Goal: Information Seeking & Learning: Learn about a topic

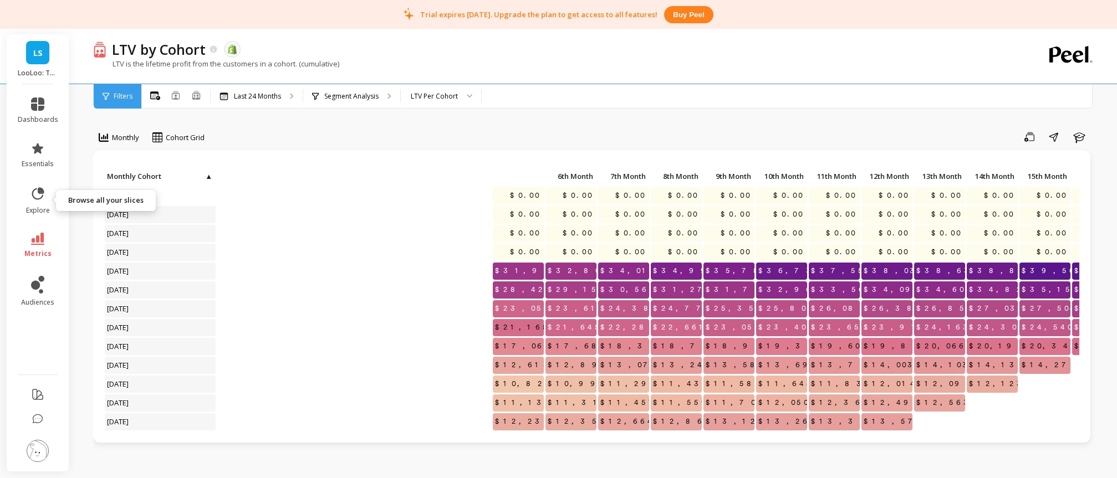
scroll to position [48, 466]
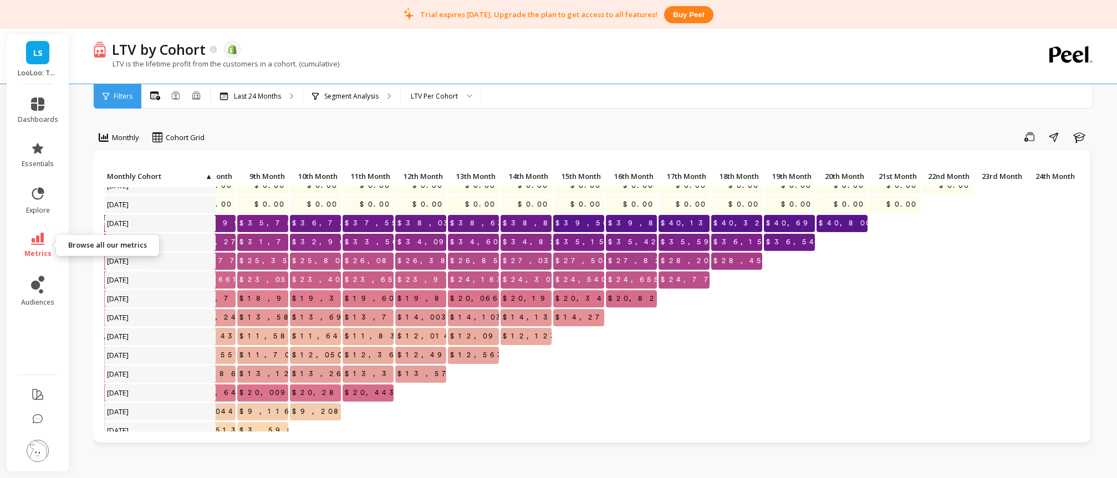
click at [38, 249] on span "metrics" at bounding box center [37, 253] width 27 height 9
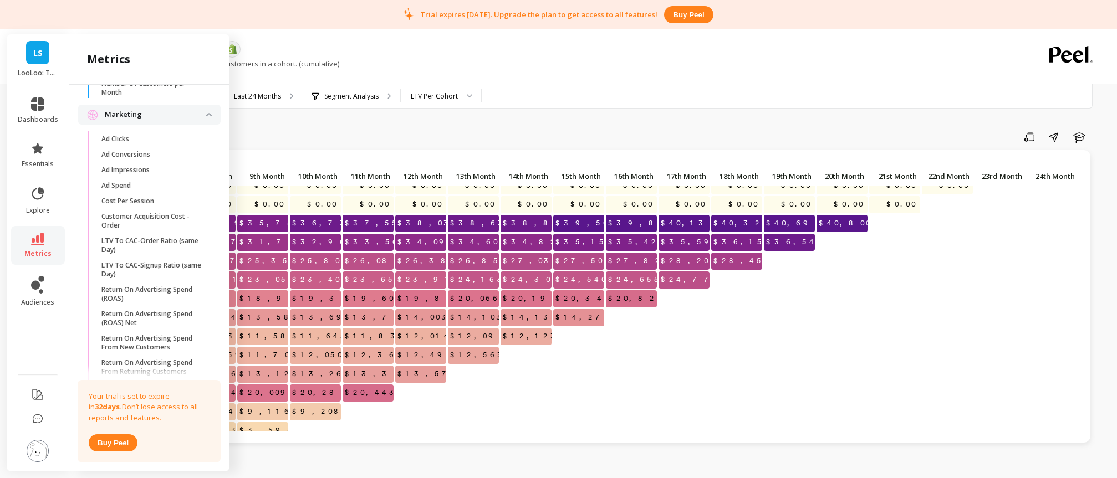
scroll to position [859, 0]
click at [138, 150] on p "Ad Conversions" at bounding box center [125, 153] width 49 height 9
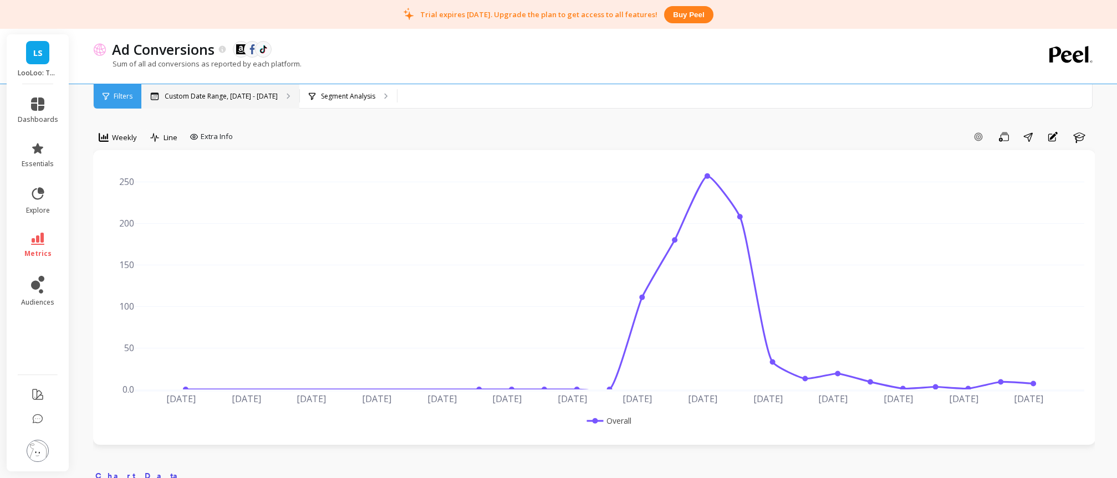
click at [217, 95] on p "Custom Date Range, [DATE] - [DATE]" at bounding box center [221, 96] width 113 height 9
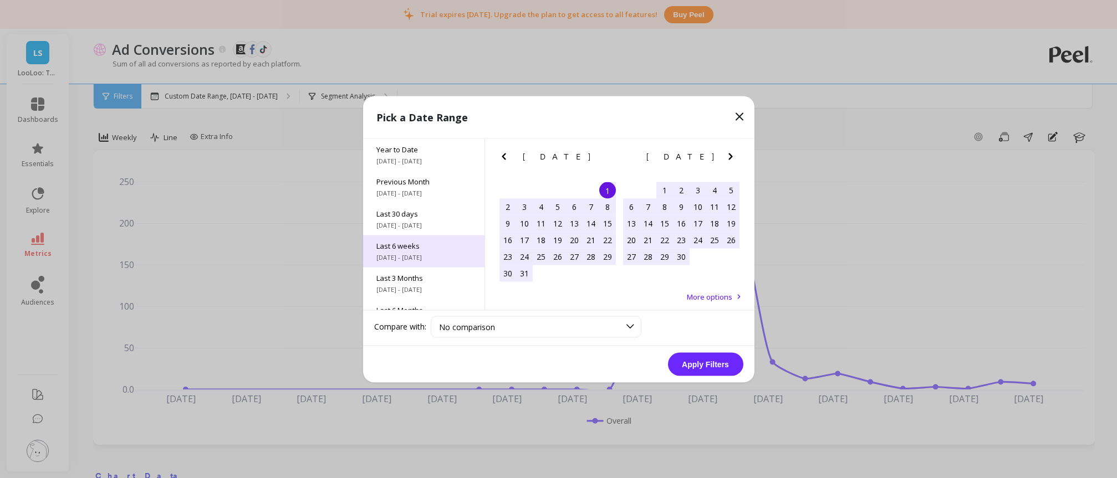
scroll to position [150, 0]
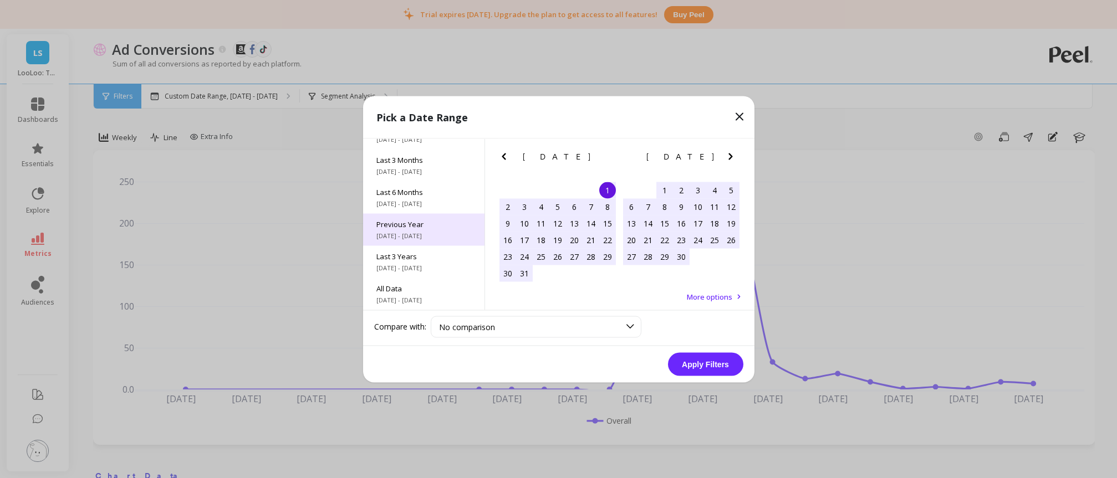
click at [422, 226] on span "Previous Year" at bounding box center [423, 224] width 95 height 10
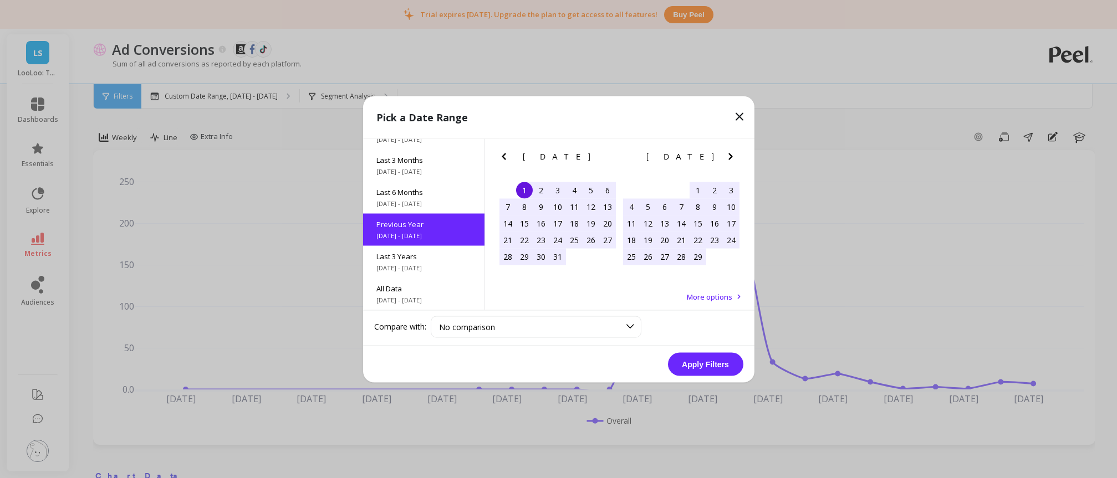
scroll to position [1, 0]
click at [692, 361] on button "Apply Filters" at bounding box center [705, 363] width 75 height 23
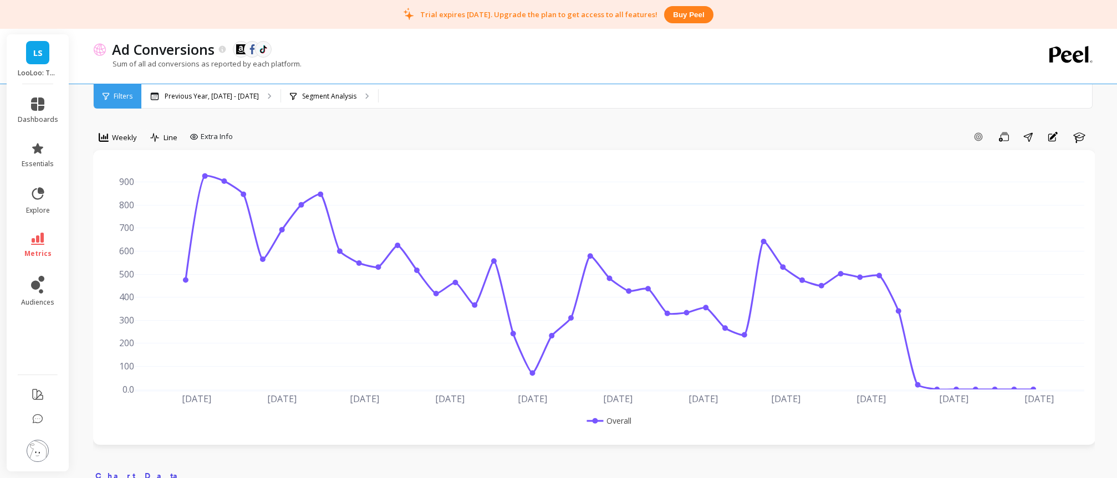
click at [108, 90] on div "Filters" at bounding box center [118, 96] width 48 height 24
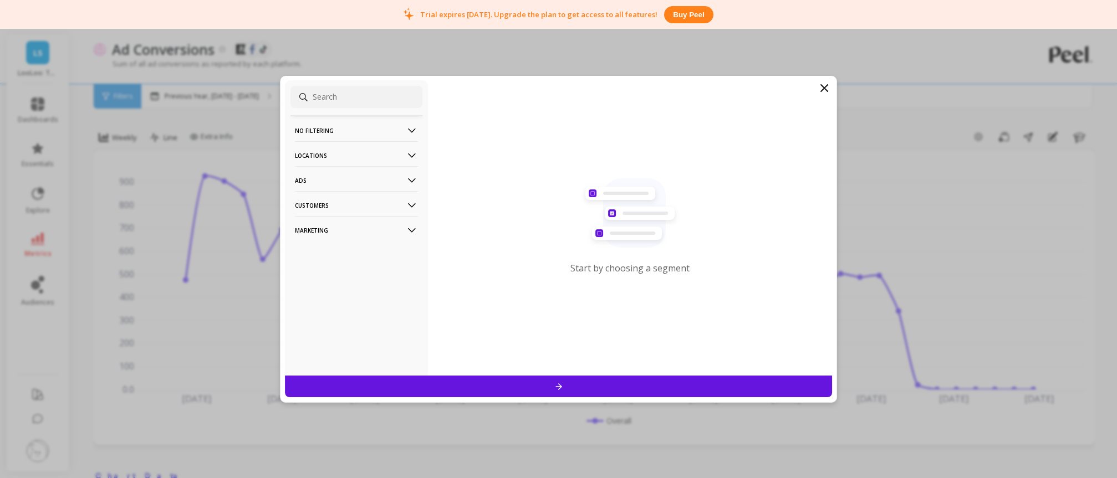
click at [824, 84] on icon at bounding box center [823, 87] width 13 height 13
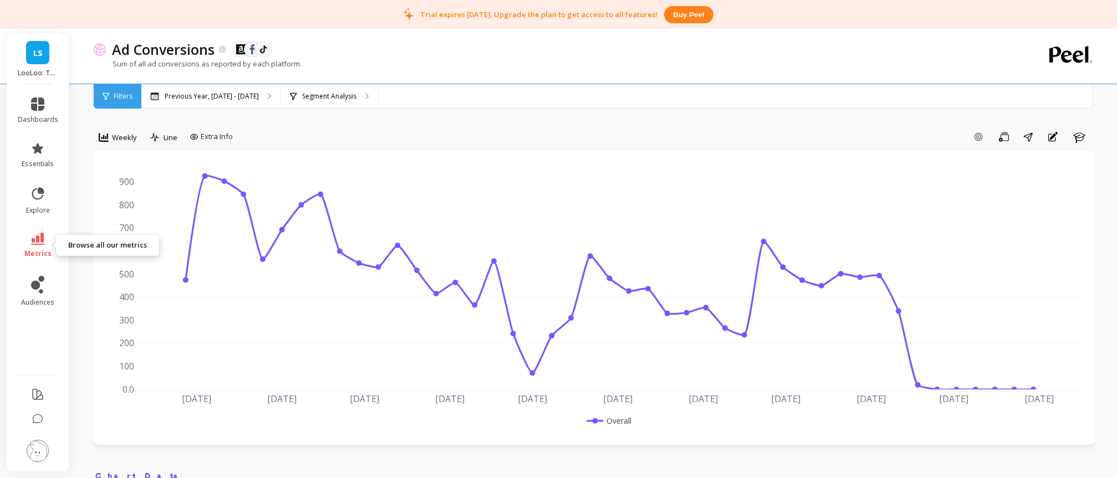
click at [42, 234] on icon at bounding box center [37, 239] width 13 height 12
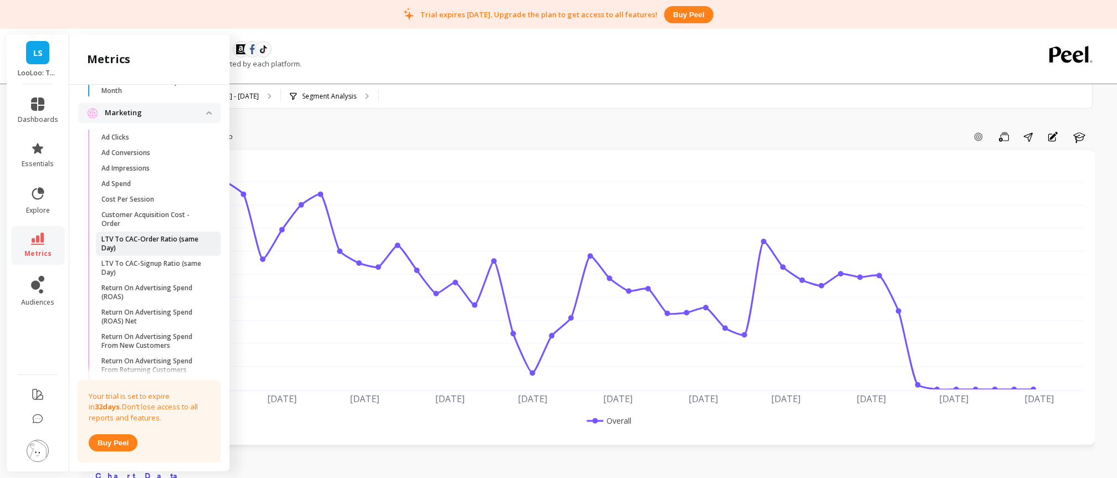
scroll to position [861, 0]
click at [161, 242] on p "LTV To CAC-Order Ratio (same Day)" at bounding box center [154, 242] width 106 height 18
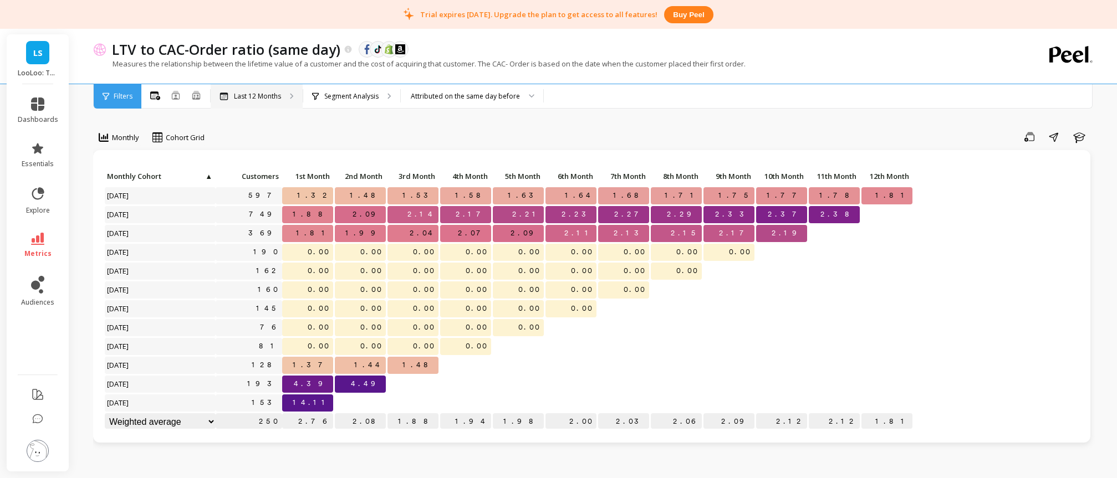
click at [247, 100] on p "Last 12 Months" at bounding box center [257, 96] width 47 height 9
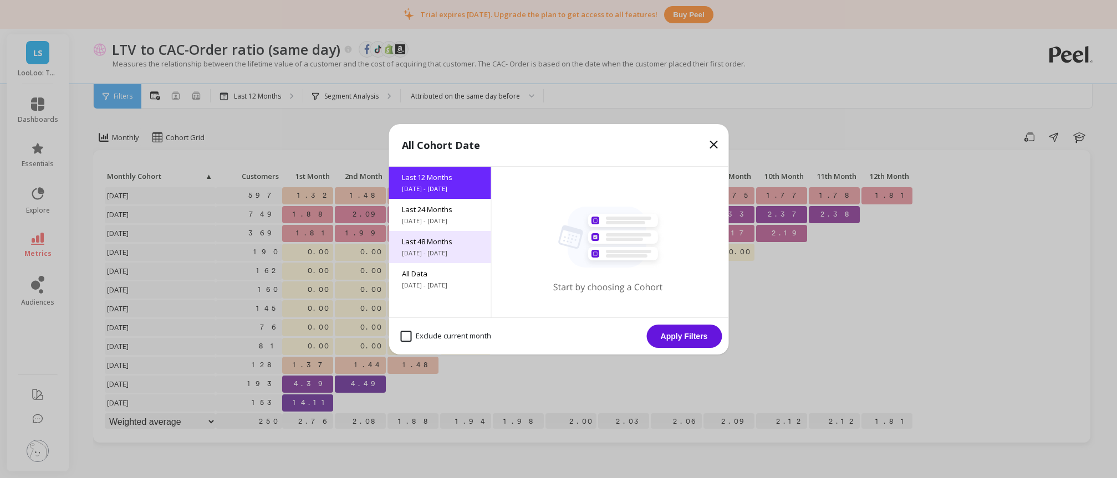
click at [448, 243] on span "Last 48 Months" at bounding box center [439, 242] width 75 height 10
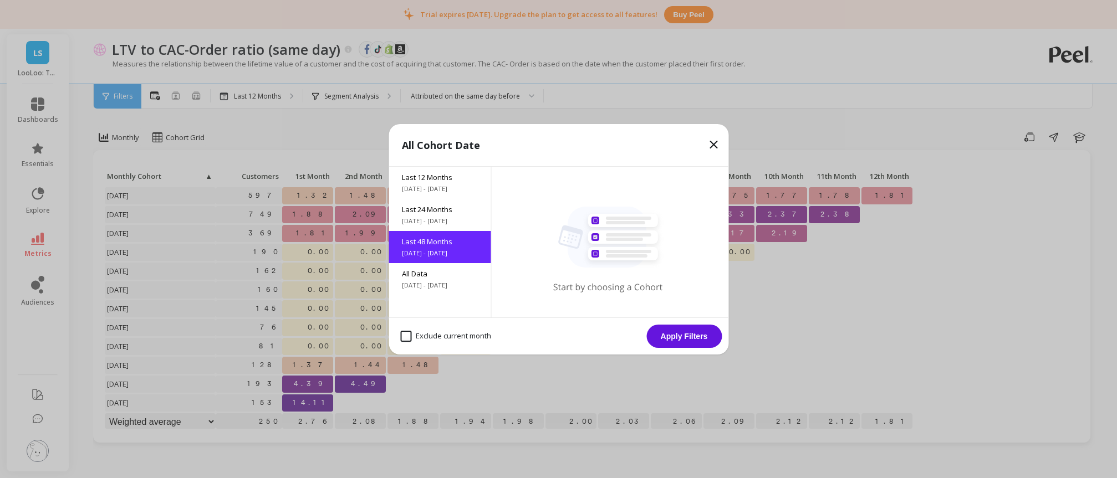
click at [694, 336] on button "Apply Filters" at bounding box center [683, 336] width 75 height 23
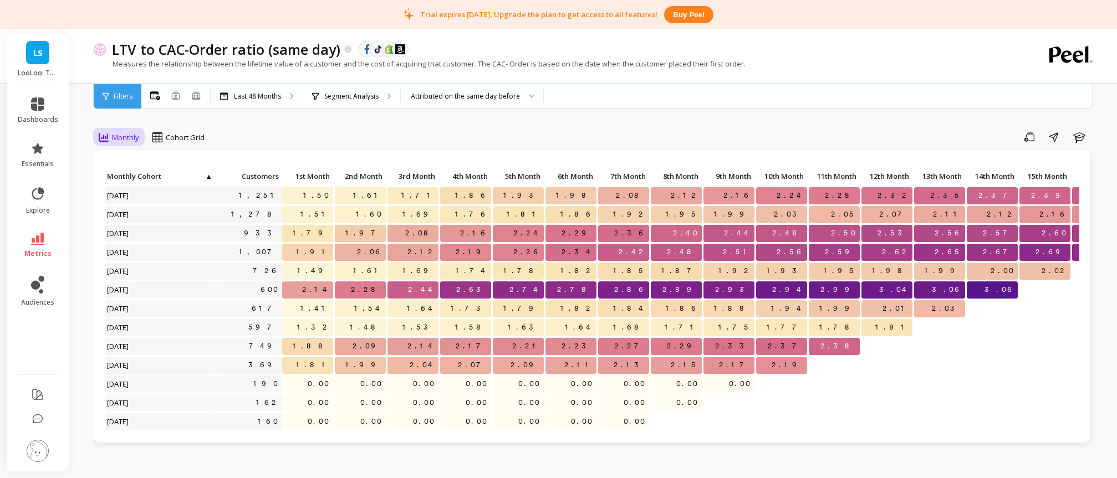
click at [125, 132] on span "Monthly" at bounding box center [125, 137] width 27 height 11
click at [133, 170] on div "Monthly" at bounding box center [134, 162] width 76 height 19
click at [41, 252] on span "metrics" at bounding box center [37, 253] width 27 height 9
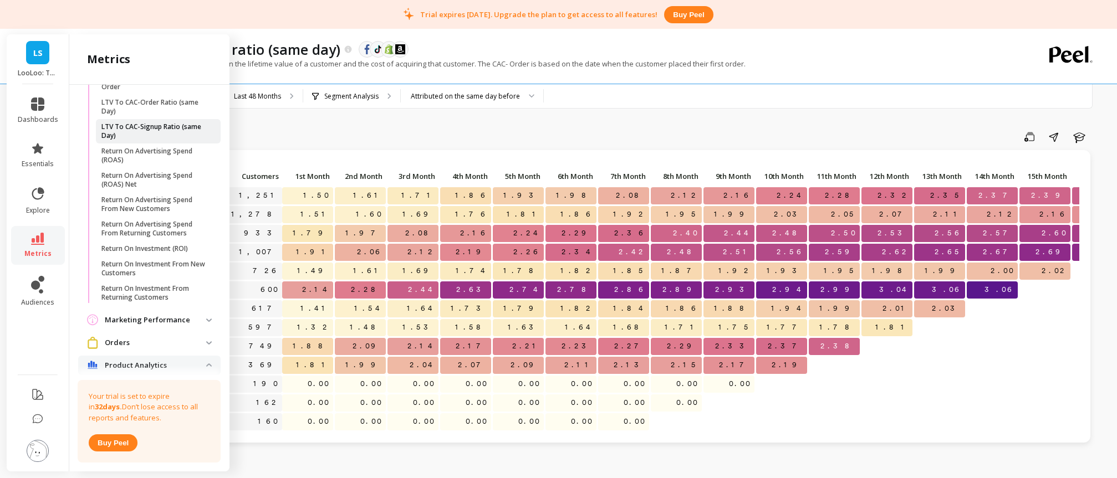
scroll to position [999, 0]
click at [147, 248] on p "Return On Investment (ROI)" at bounding box center [144, 246] width 86 height 9
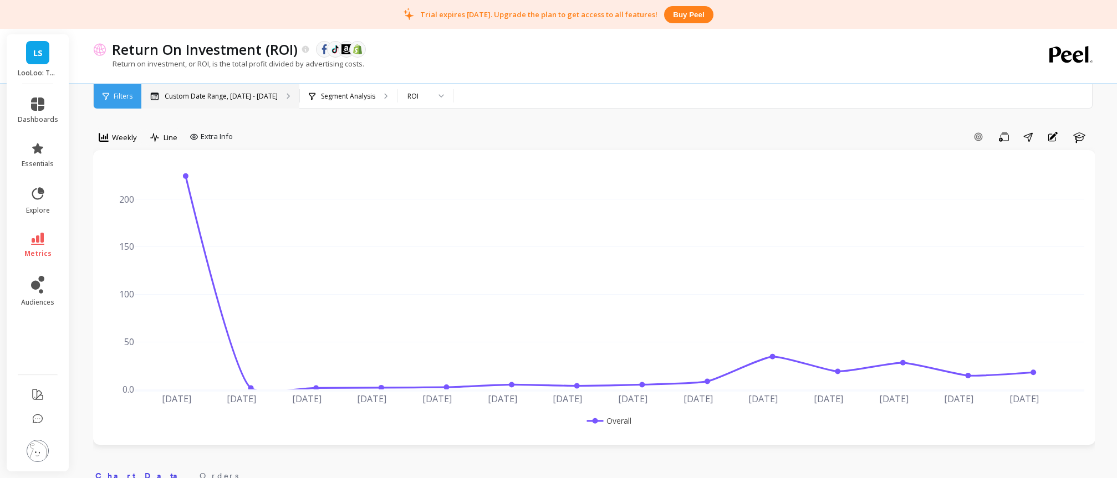
click at [238, 99] on p "Custom Date Range, [DATE] - [DATE]" at bounding box center [221, 96] width 113 height 9
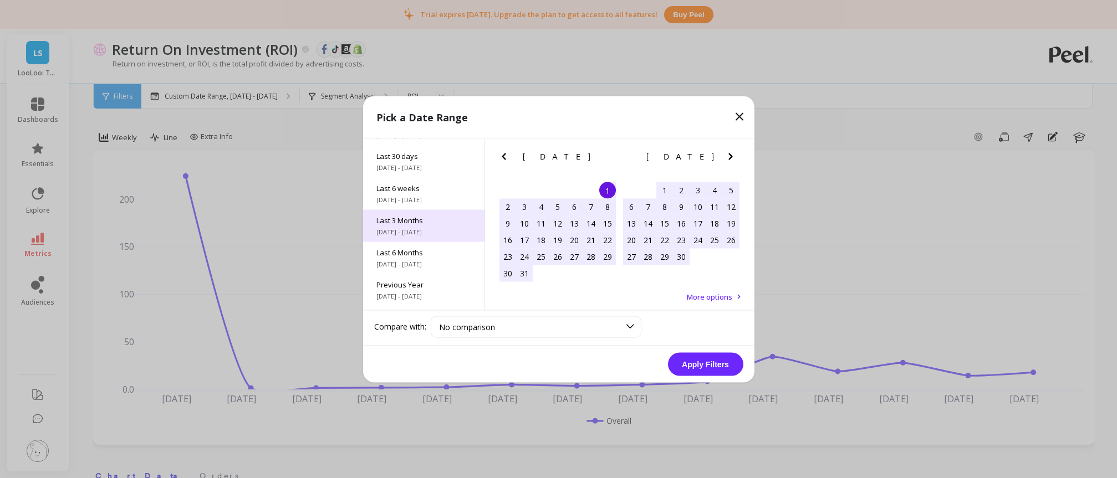
scroll to position [150, 0]
click at [417, 226] on span "Previous Year" at bounding box center [423, 224] width 95 height 10
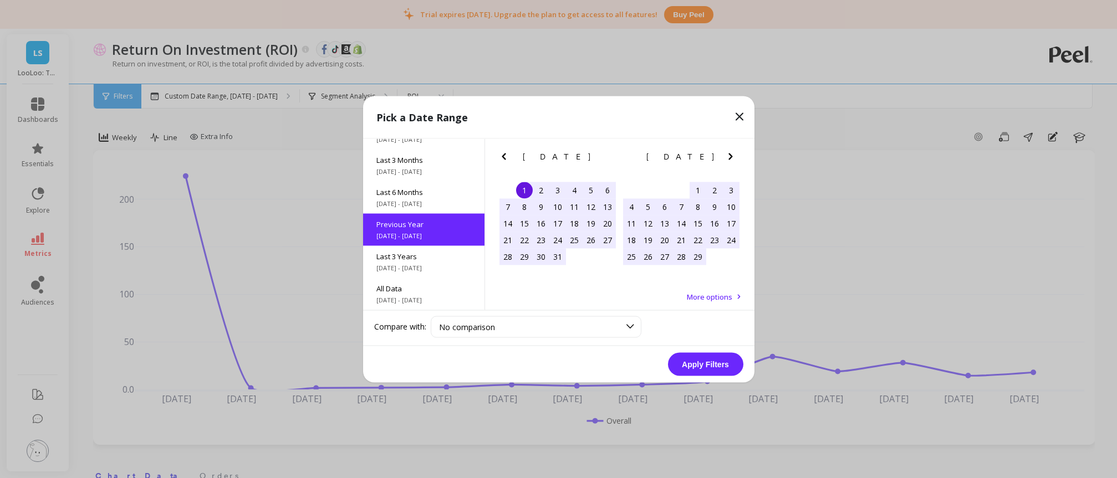
scroll to position [1, 0]
click at [724, 364] on button "Apply Filters" at bounding box center [705, 363] width 75 height 23
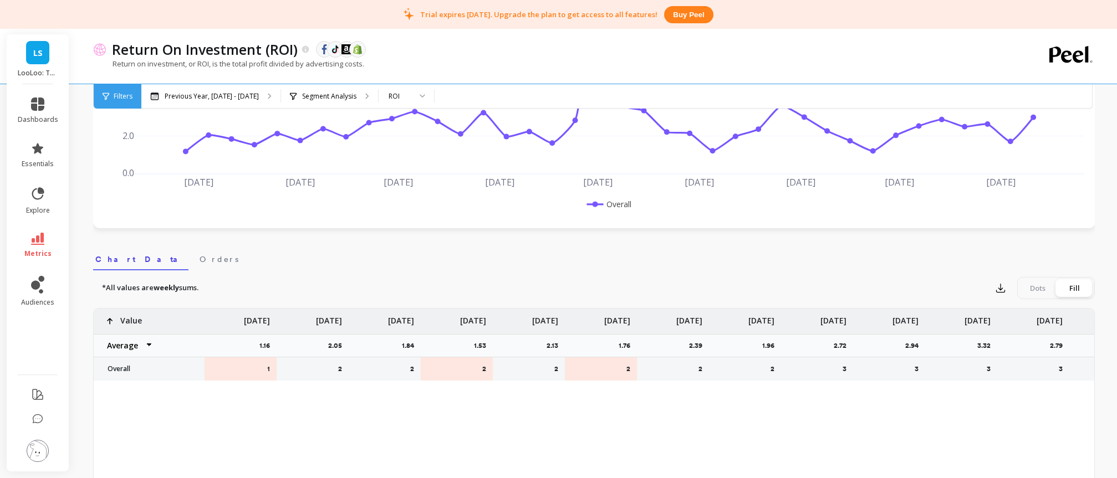
scroll to position [219, 0]
click at [48, 245] on link "metrics" at bounding box center [38, 245] width 40 height 25
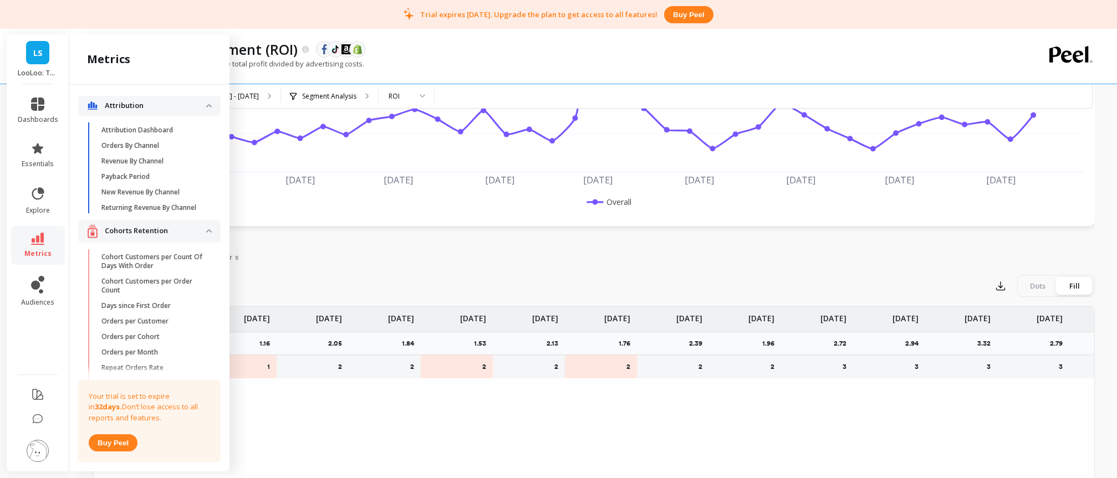
scroll to position [999, 0]
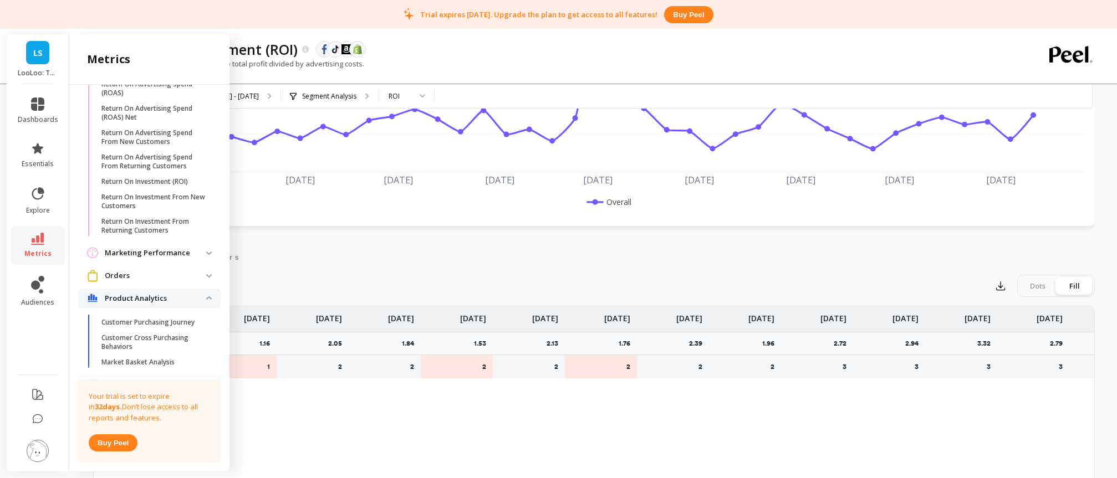
click at [150, 246] on performance "Marketing Performance" at bounding box center [149, 253] width 142 height 21
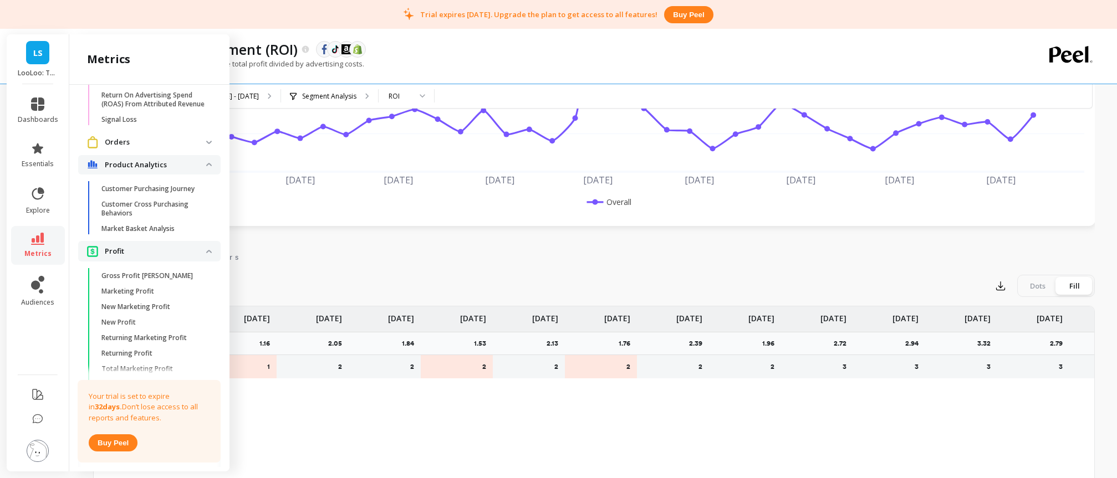
scroll to position [1583, 0]
click at [163, 145] on p "Orders" at bounding box center [155, 141] width 101 height 11
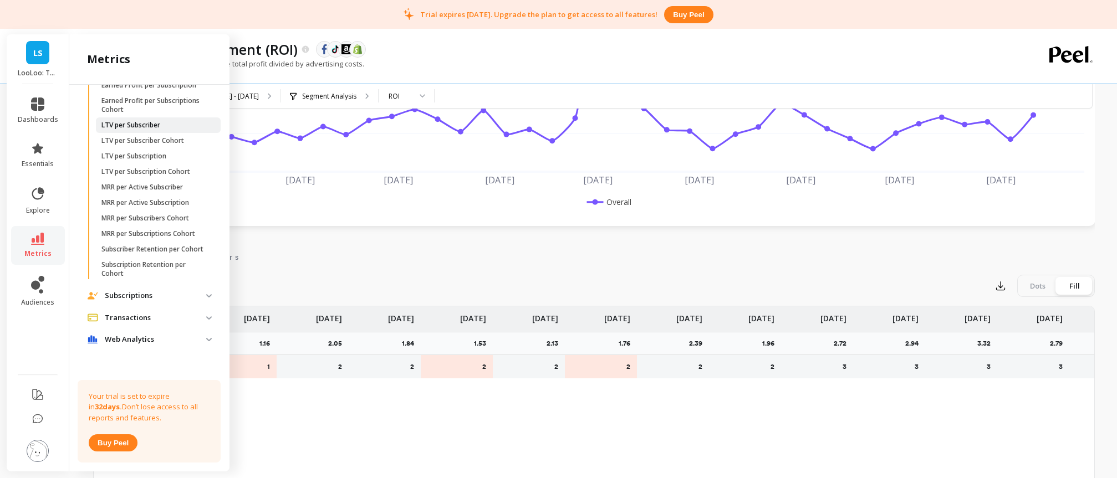
scroll to position [2550, 0]
click at [160, 130] on p "LTV per Subscriber" at bounding box center [130, 125] width 59 height 9
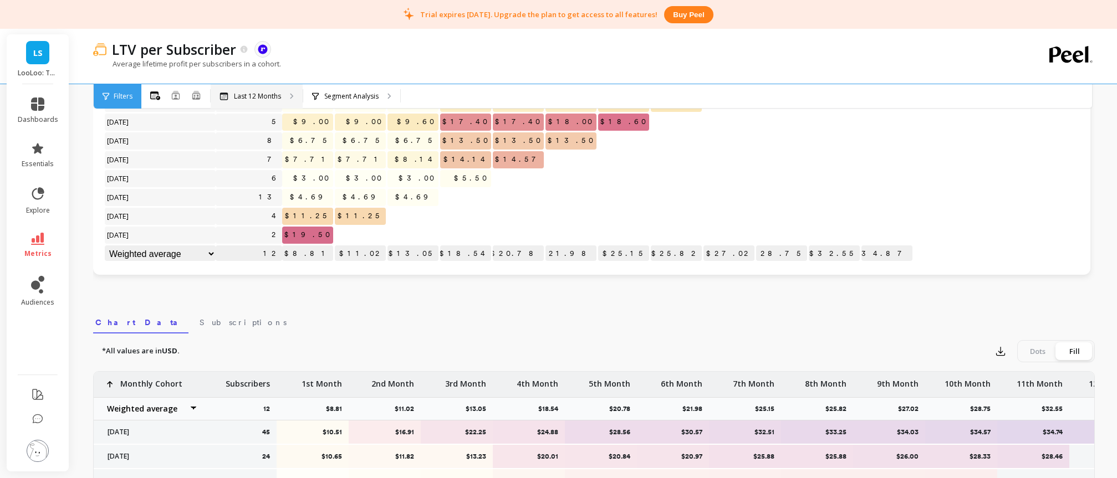
click at [243, 94] on p "Last 12 Months" at bounding box center [257, 96] width 47 height 9
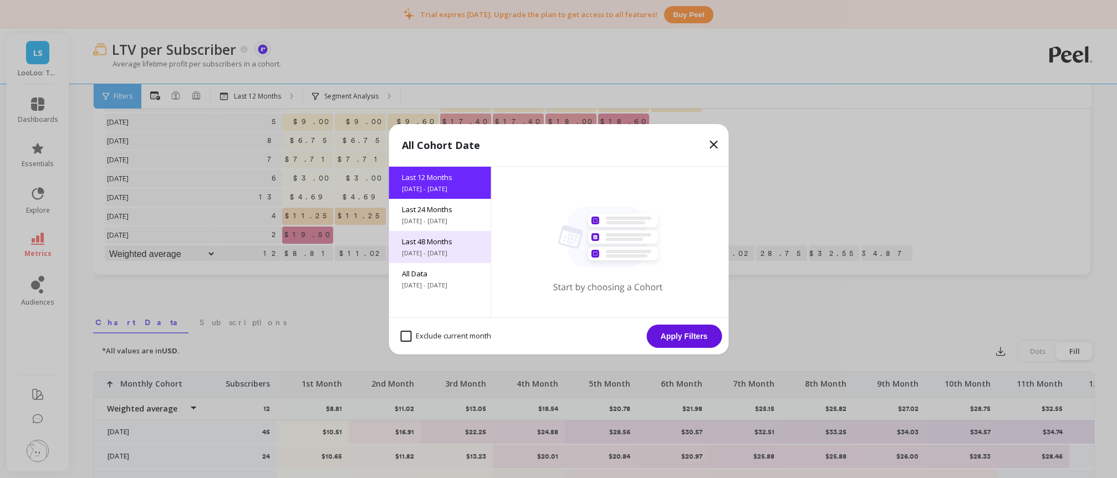
click at [436, 237] on span "Last 48 Months" at bounding box center [439, 242] width 75 height 10
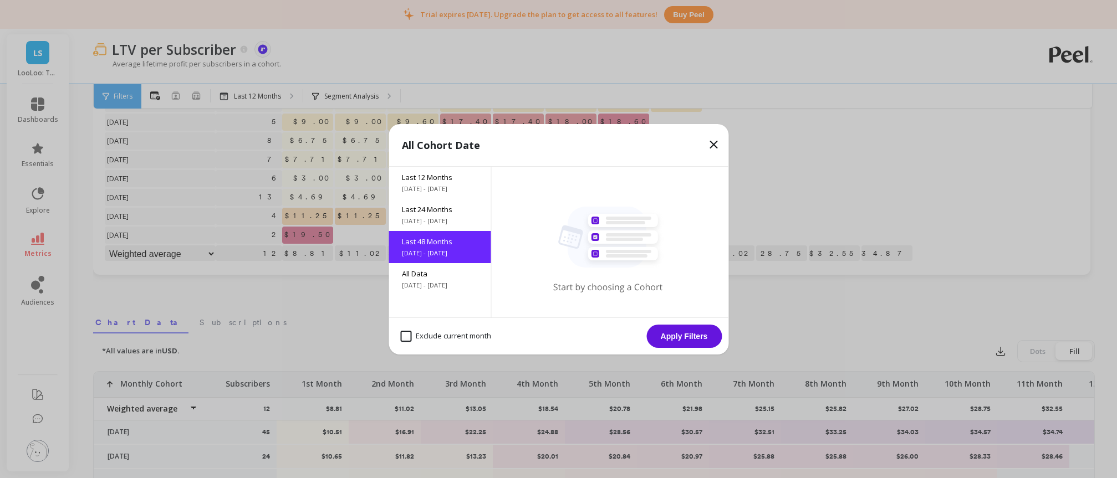
click at [671, 336] on button "Apply Filters" at bounding box center [683, 336] width 75 height 23
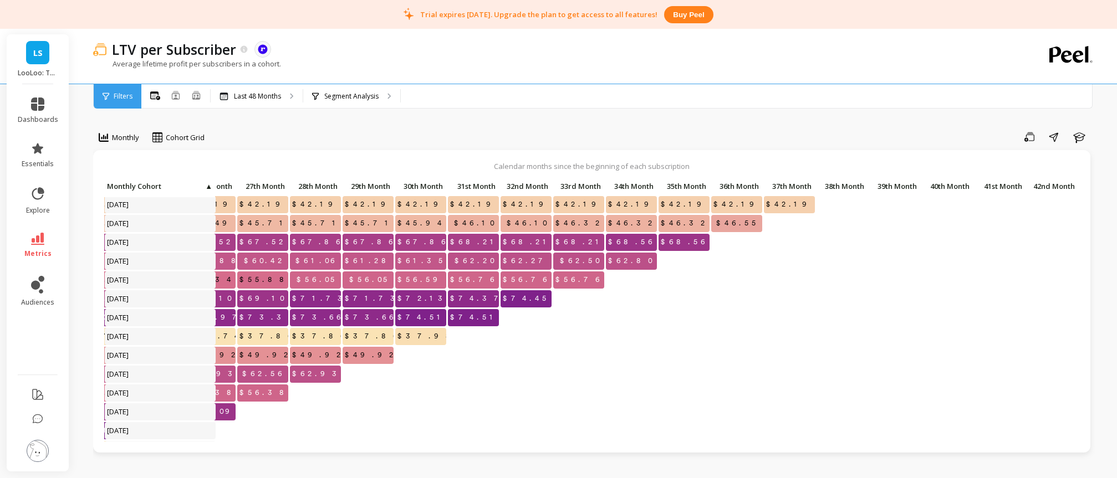
scroll to position [0, 1414]
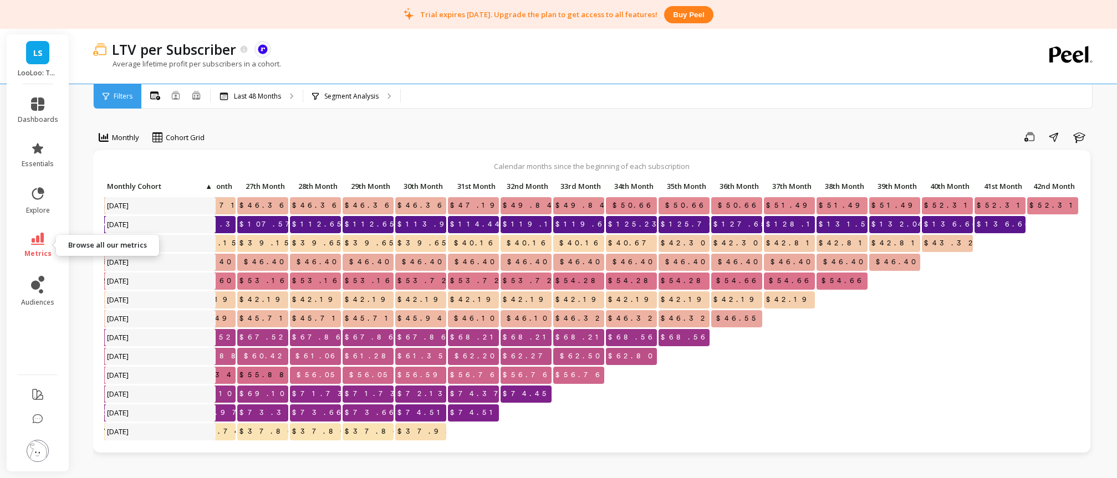
click at [34, 240] on icon at bounding box center [37, 239] width 13 height 12
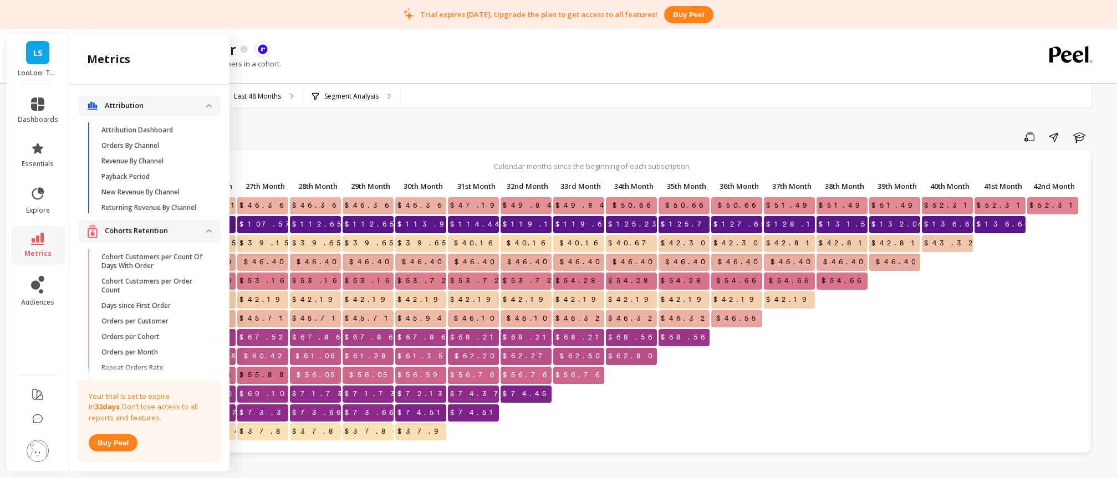
scroll to position [2550, 0]
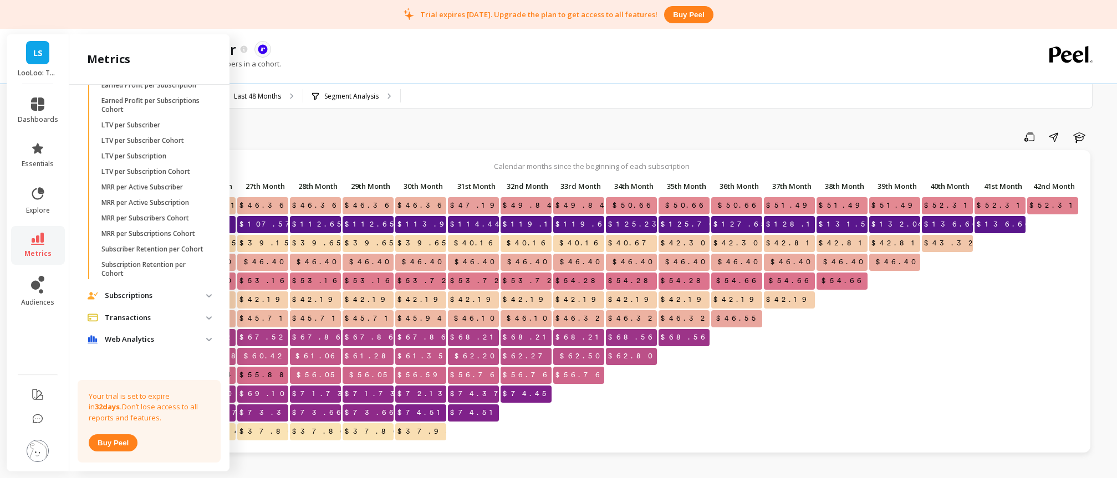
click at [158, 145] on p "LTV per Subscriber Cohort" at bounding box center [142, 140] width 83 height 9
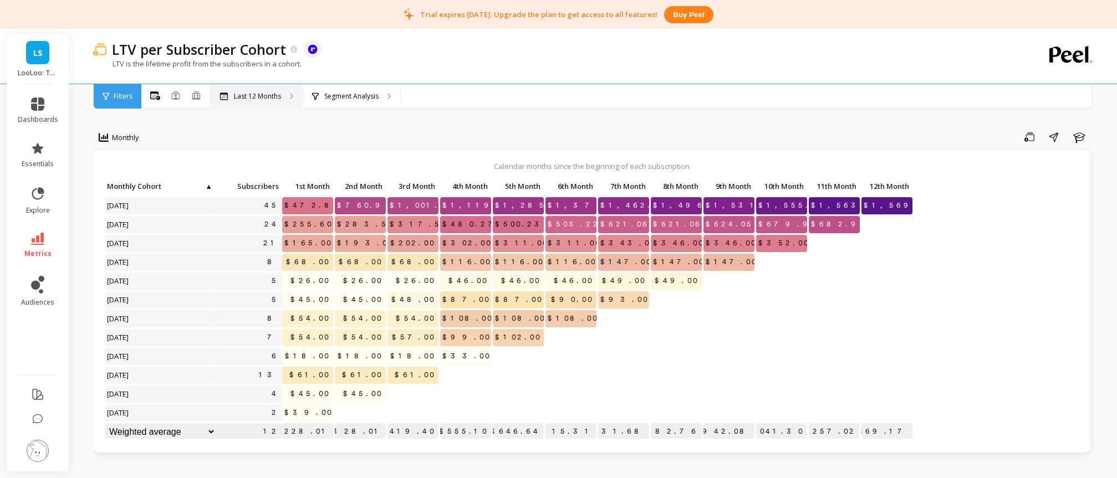
click at [250, 90] on div "Last 12 Months" at bounding box center [257, 96] width 92 height 24
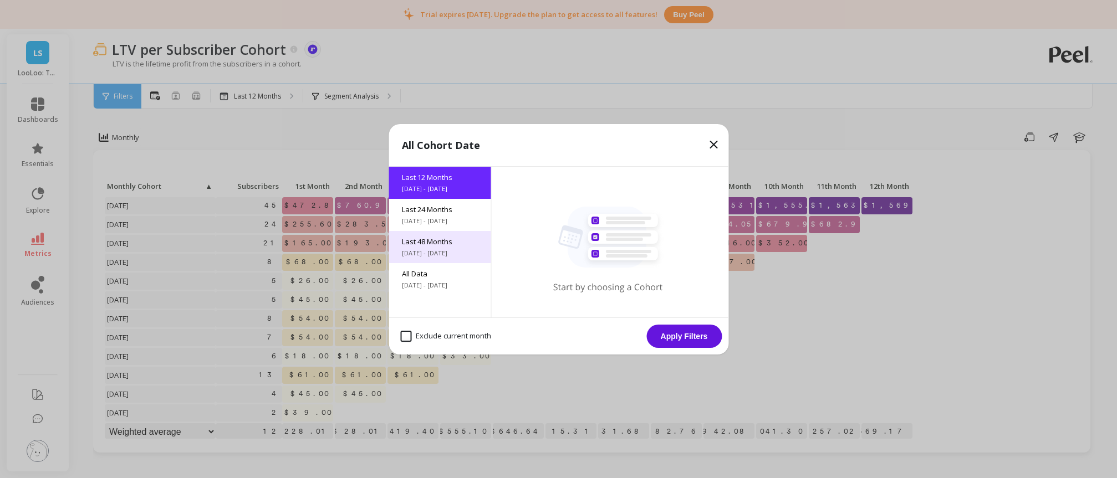
click at [447, 243] on span "Last 48 Months" at bounding box center [439, 242] width 75 height 10
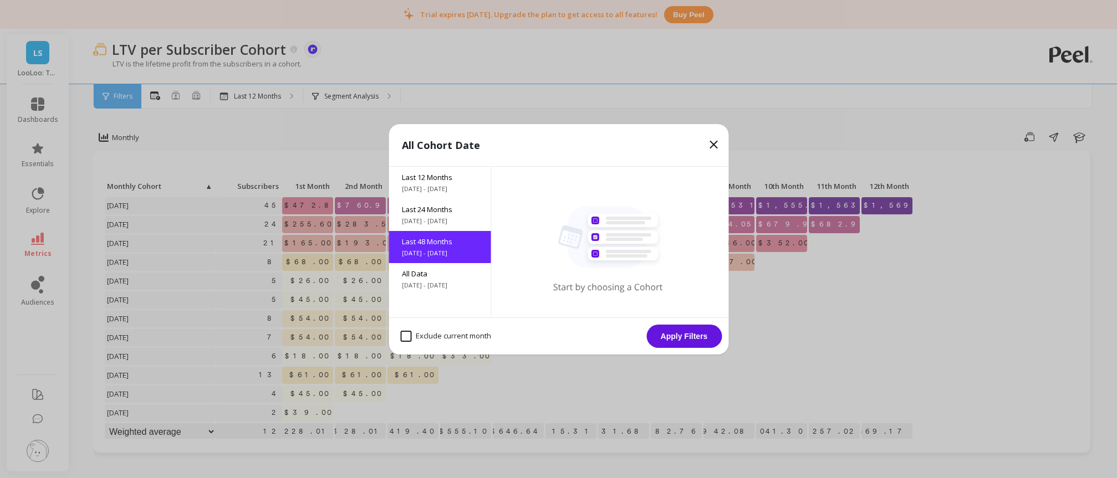
click at [654, 333] on button "Apply Filters" at bounding box center [683, 336] width 75 height 23
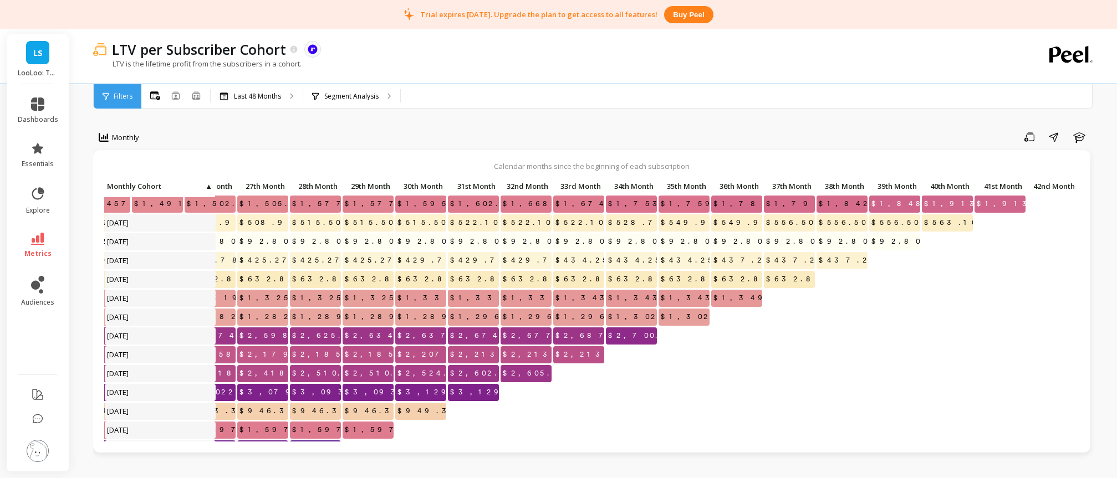
scroll to position [0, 1414]
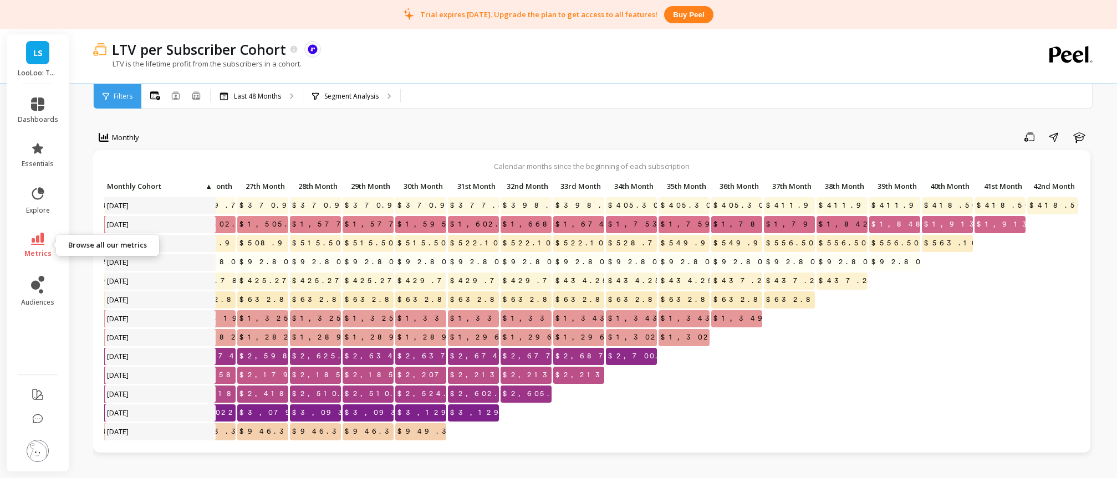
click at [50, 243] on link "metrics" at bounding box center [38, 245] width 40 height 25
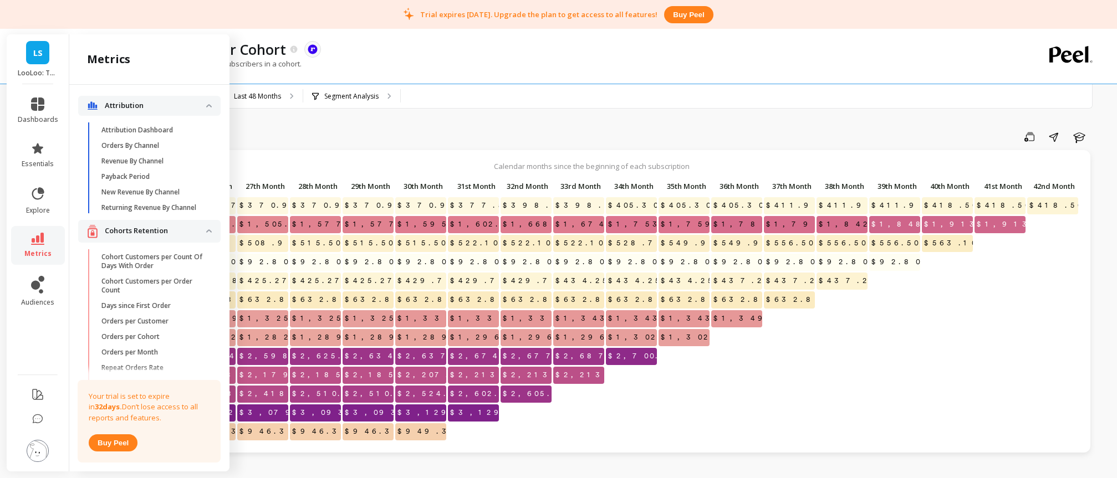
scroll to position [2550, 0]
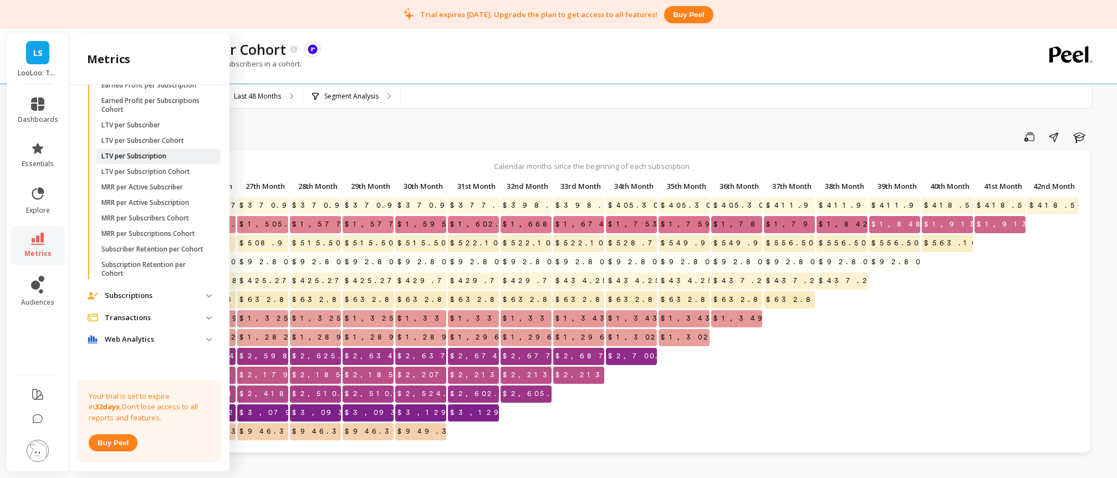
click at [158, 161] on p "LTV per Subscription" at bounding box center [133, 156] width 65 height 9
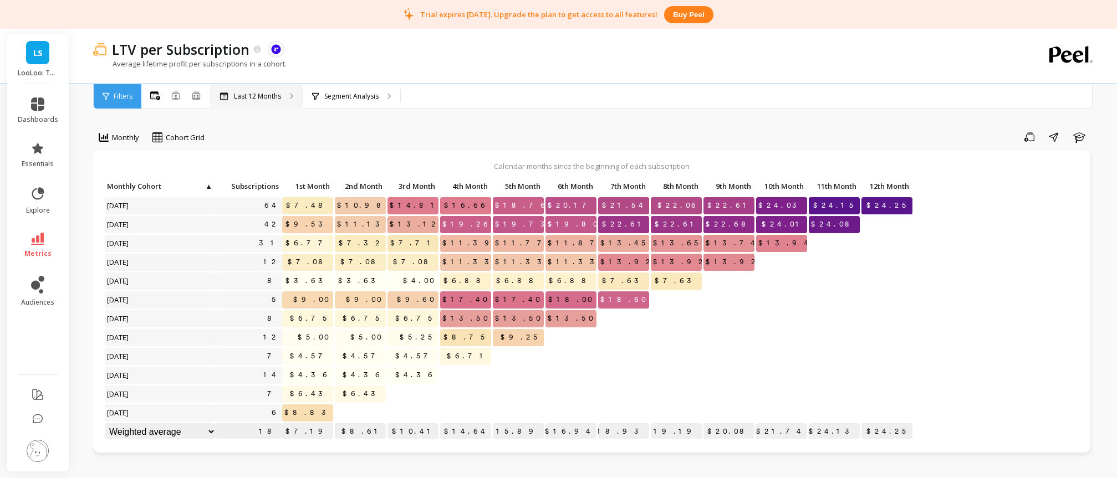
click at [247, 103] on div "Last 12 Months" at bounding box center [257, 96] width 92 height 24
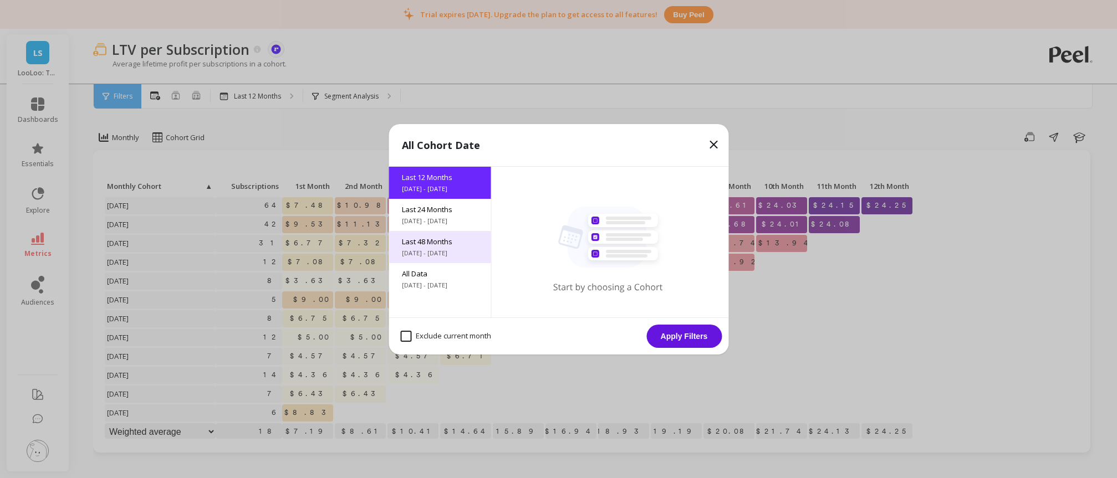
click at [443, 238] on span "Last 48 Months" at bounding box center [439, 242] width 75 height 10
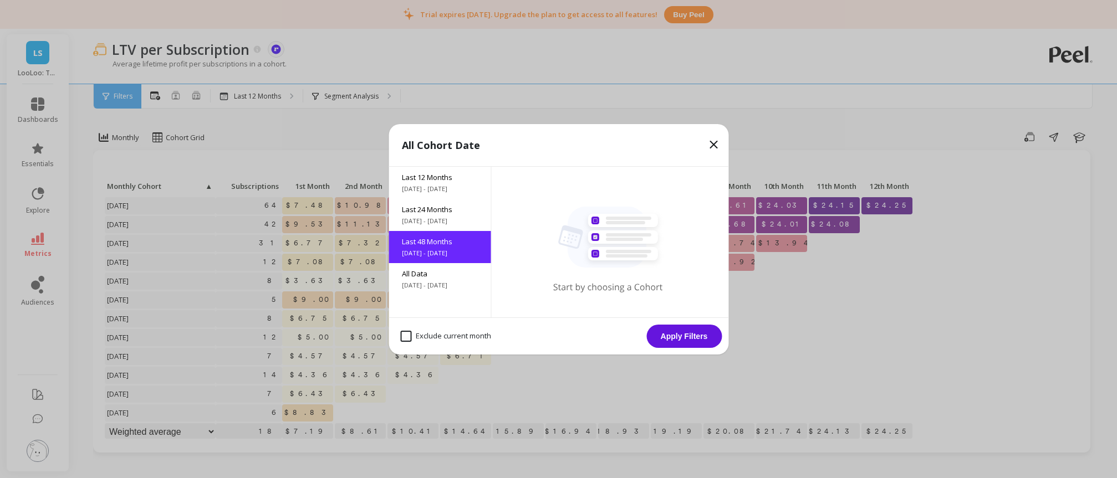
click at [667, 338] on button "Apply Filters" at bounding box center [683, 336] width 75 height 23
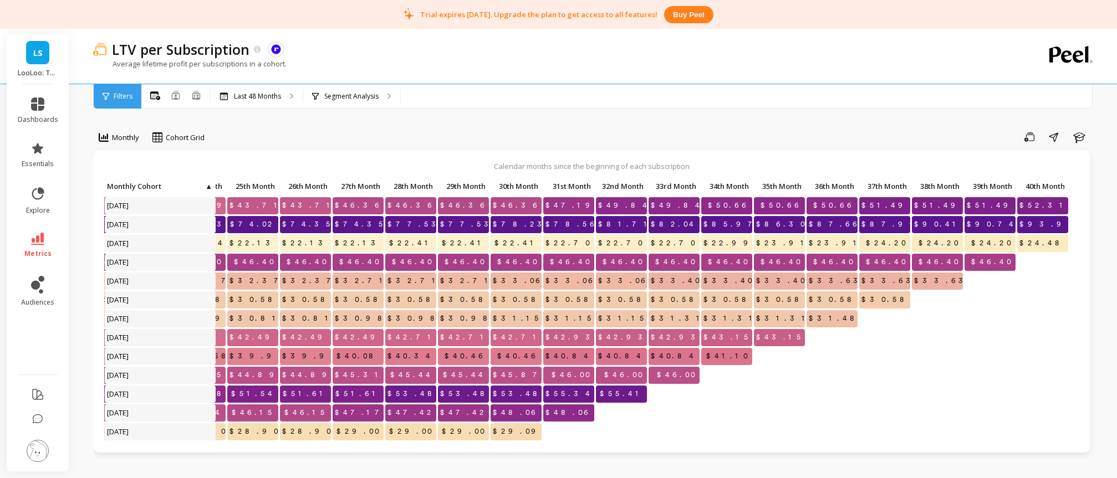
scroll to position [0, 1414]
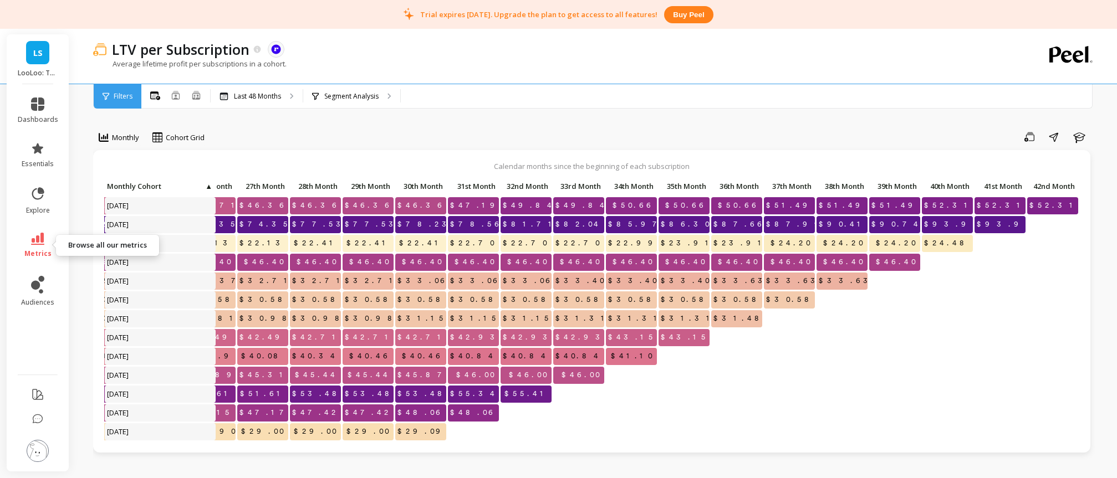
click at [40, 245] on link "metrics" at bounding box center [38, 245] width 40 height 25
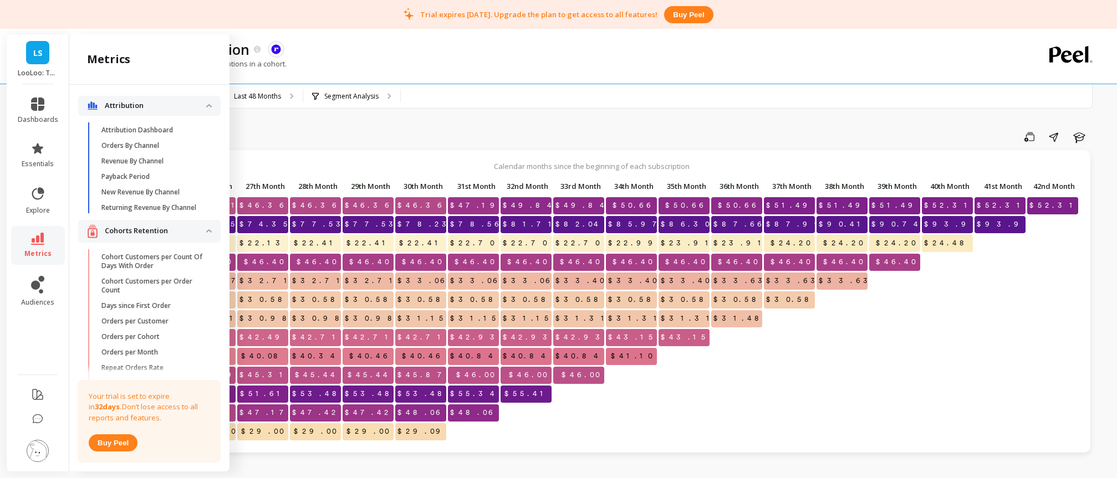
scroll to position [2550, 0]
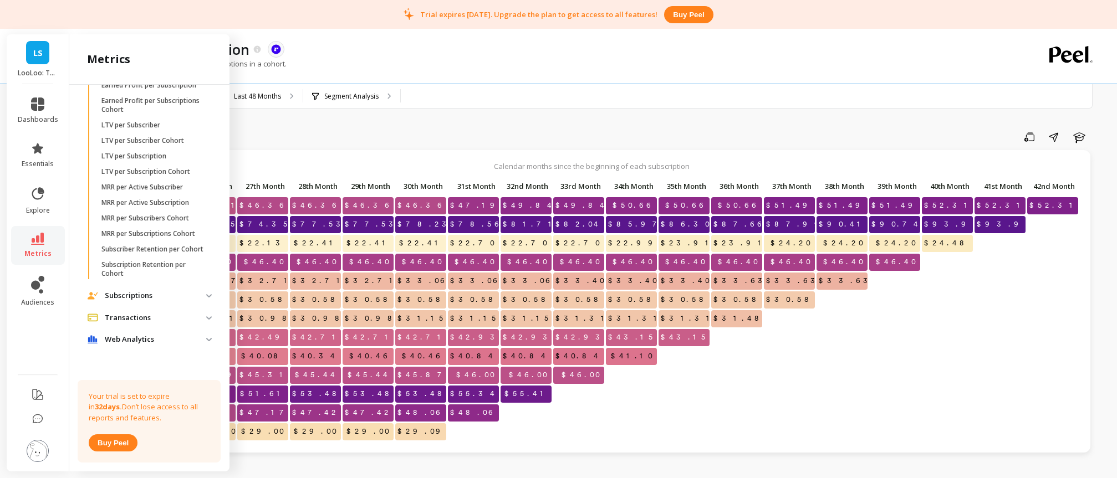
click at [141, 324] on p "Transactions" at bounding box center [155, 318] width 101 height 11
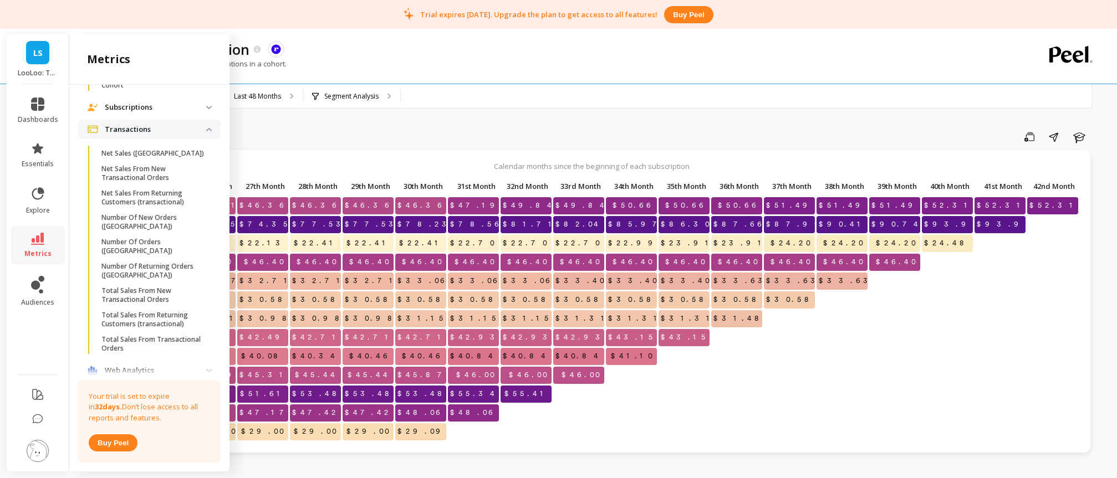
scroll to position [2749, 0]
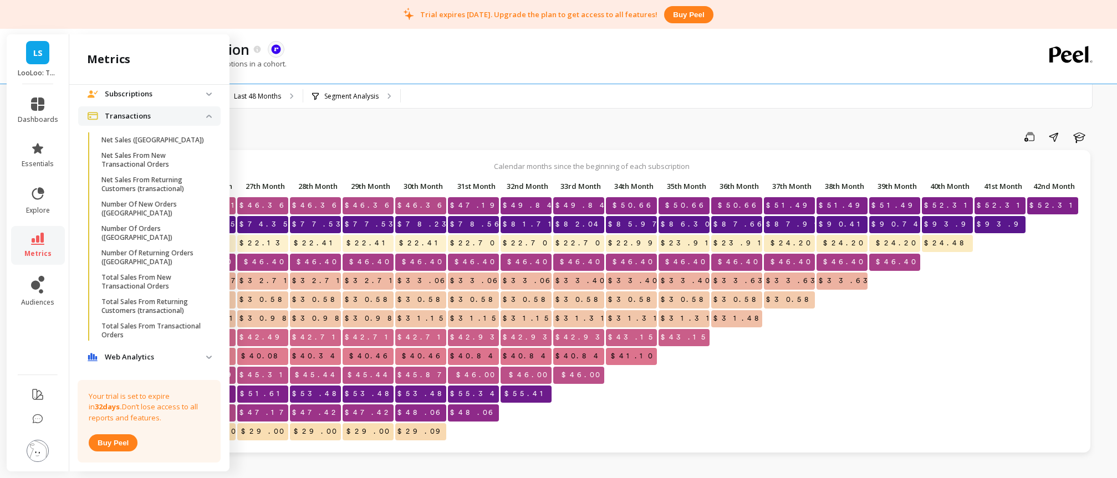
click at [152, 352] on p "Web Analytics" at bounding box center [155, 357] width 101 height 11
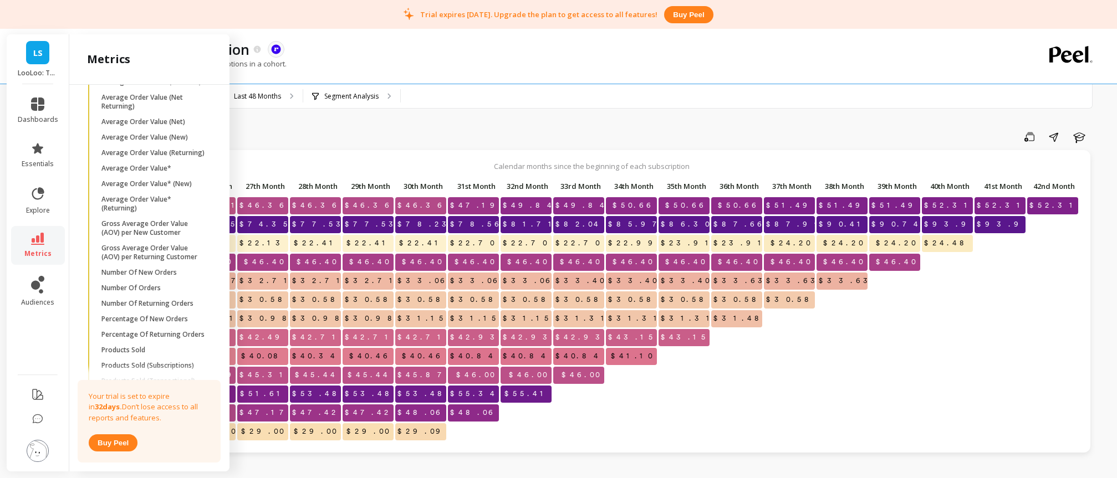
scroll to position [1698, 0]
click at [172, 284] on span "Number Of Orders" at bounding box center [154, 288] width 106 height 9
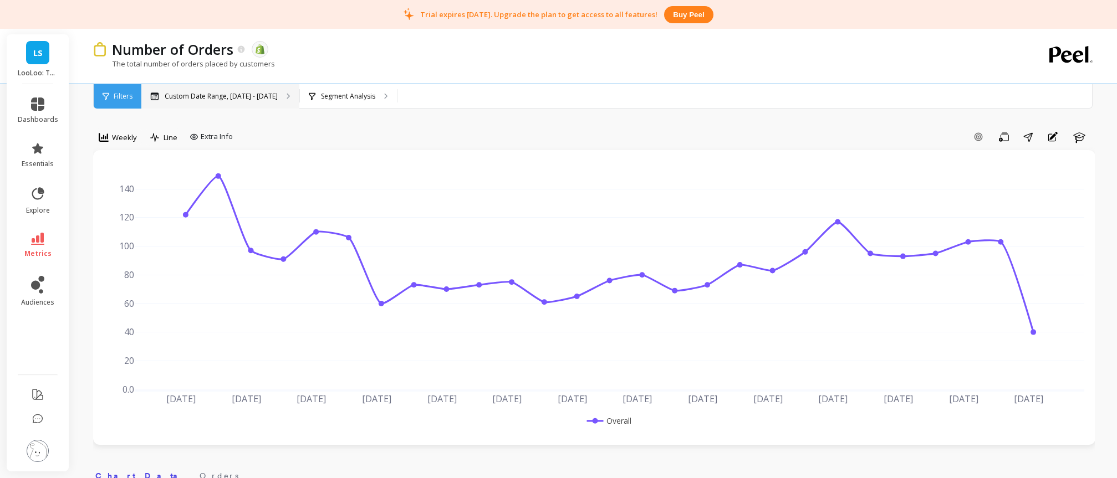
click at [245, 100] on p "Custom Date Range, [DATE] - [DATE]" at bounding box center [221, 96] width 113 height 9
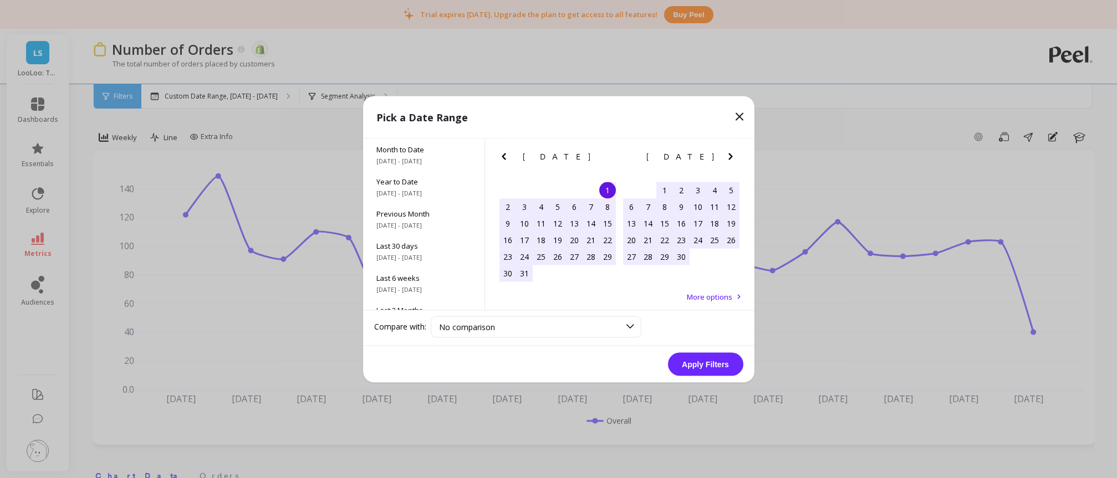
scroll to position [150, 0]
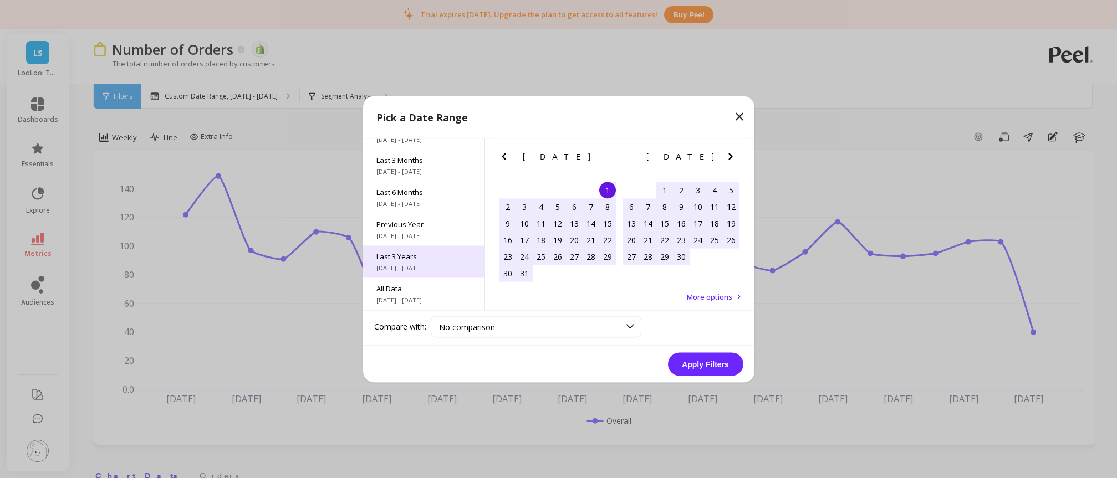
click at [436, 266] on span "[DATE] - [DATE]" at bounding box center [423, 267] width 95 height 9
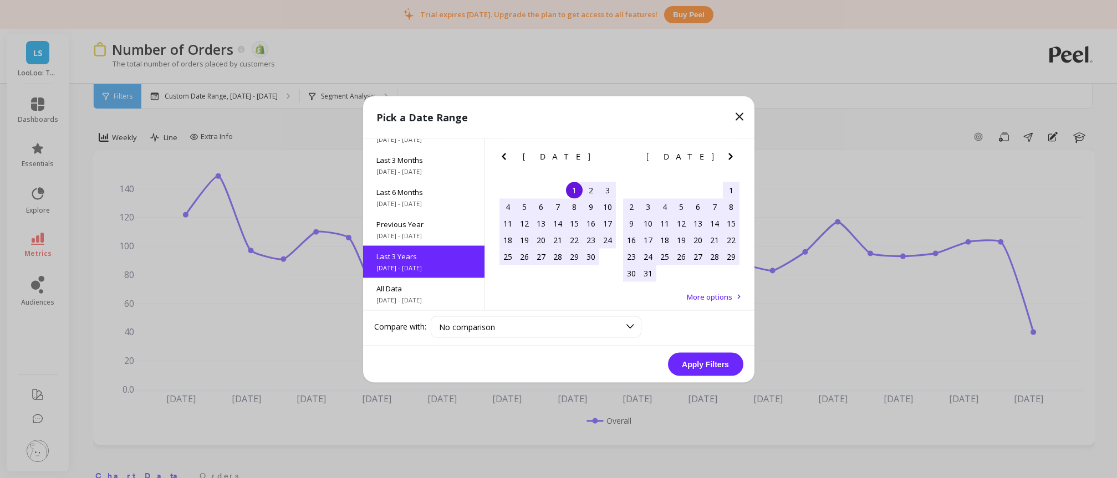
scroll to position [1, 0]
click at [731, 361] on button "Apply Filters" at bounding box center [705, 363] width 75 height 23
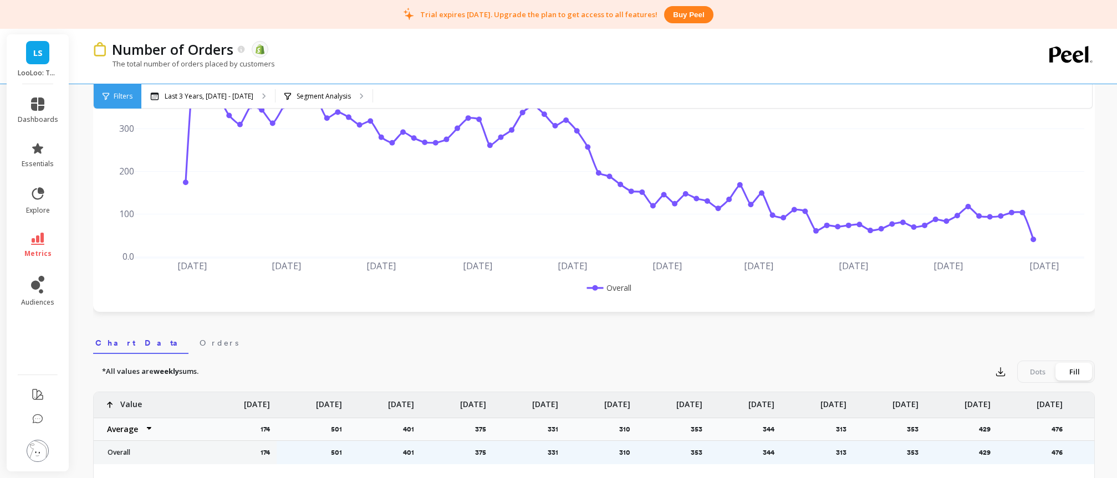
scroll to position [149, 0]
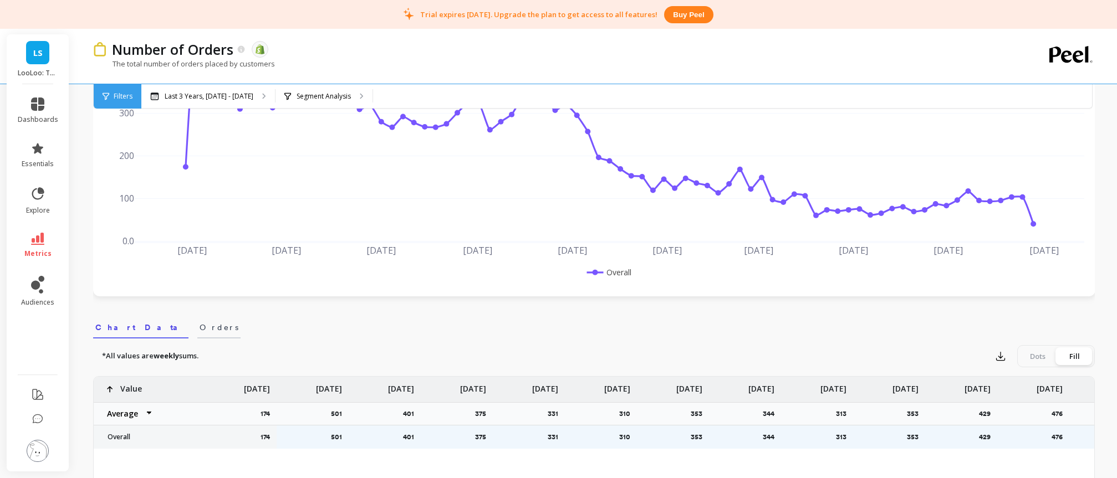
click at [199, 326] on span "Orders" at bounding box center [218, 327] width 39 height 11
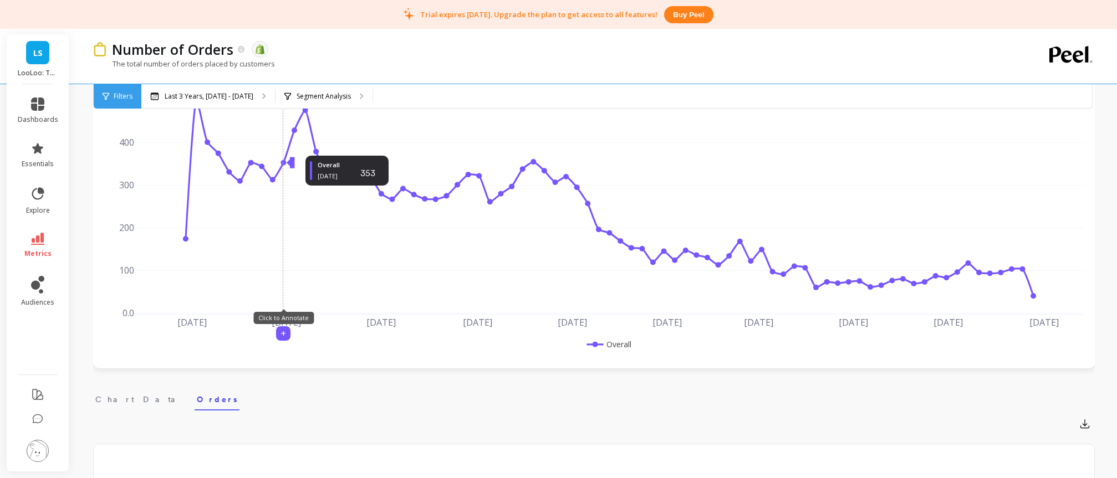
scroll to position [78, 0]
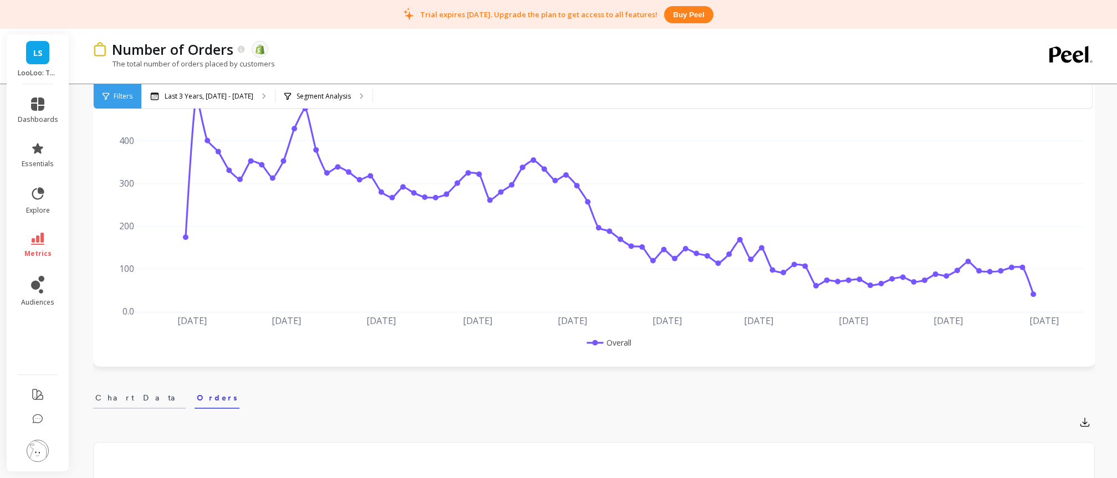
click at [105, 401] on span "Chart Data" at bounding box center [139, 397] width 88 height 11
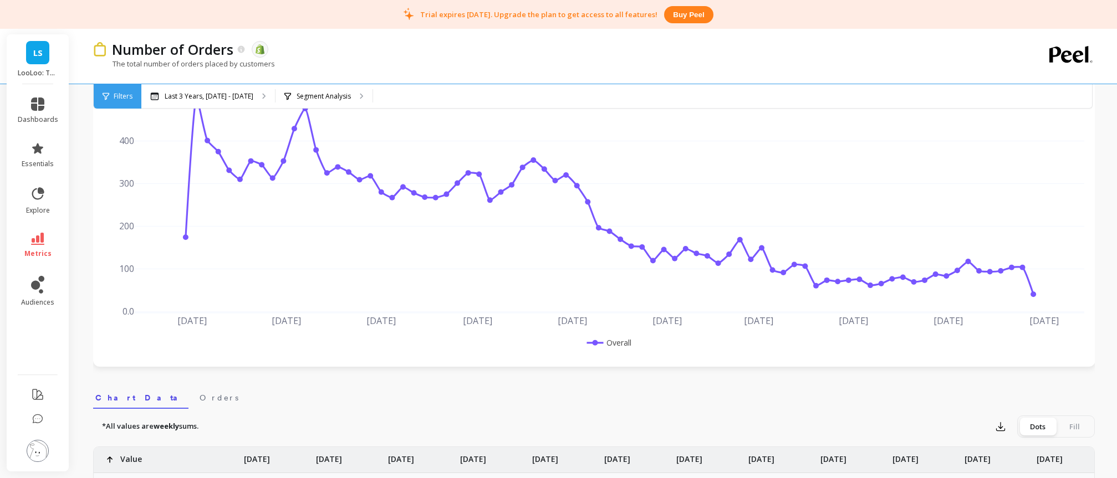
scroll to position [0, 0]
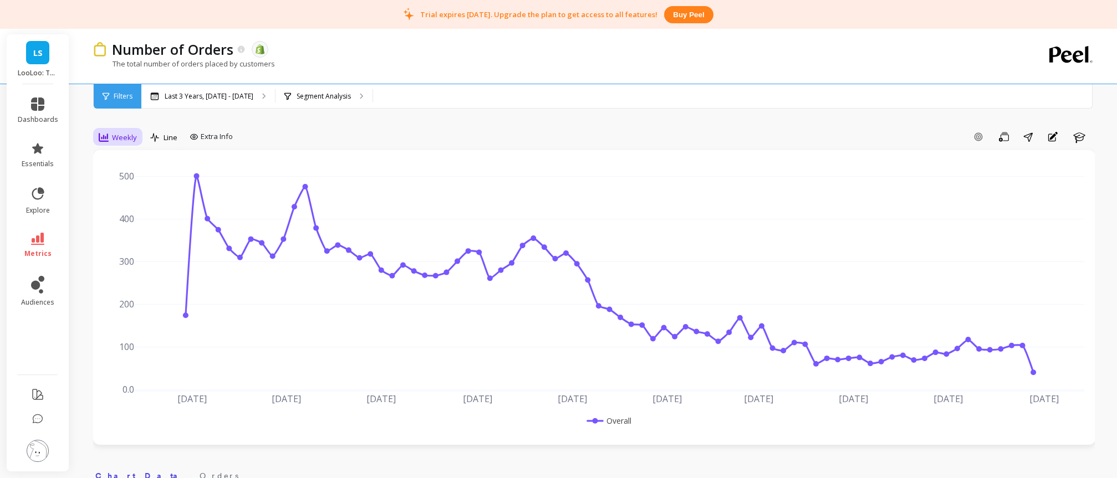
click at [134, 137] on span "Weekly" at bounding box center [124, 137] width 25 height 11
click at [144, 221] on div "Monthly" at bounding box center [134, 226] width 63 height 11
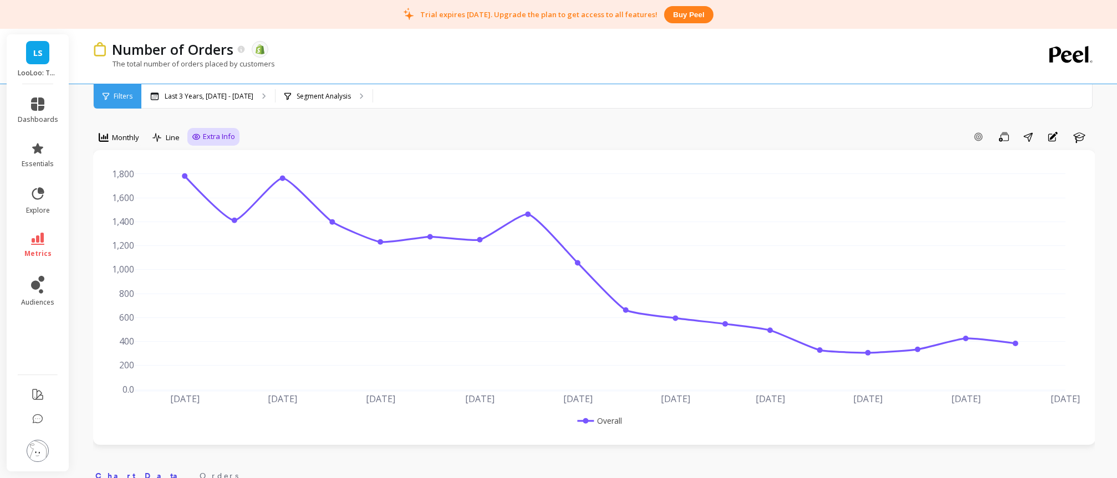
click at [216, 136] on span "Extra Info" at bounding box center [219, 136] width 32 height 11
click at [219, 204] on input "Values" at bounding box center [216, 201] width 39 height 11
checkbox input "true"
click at [39, 240] on icon at bounding box center [37, 239] width 13 height 12
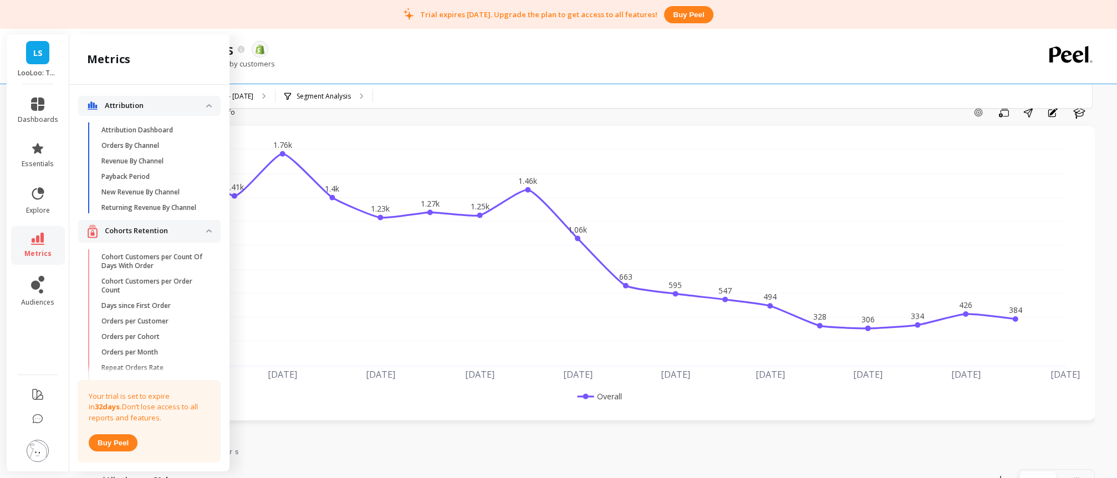
scroll to position [24, 0]
click at [51, 152] on link "essentials" at bounding box center [38, 155] width 40 height 27
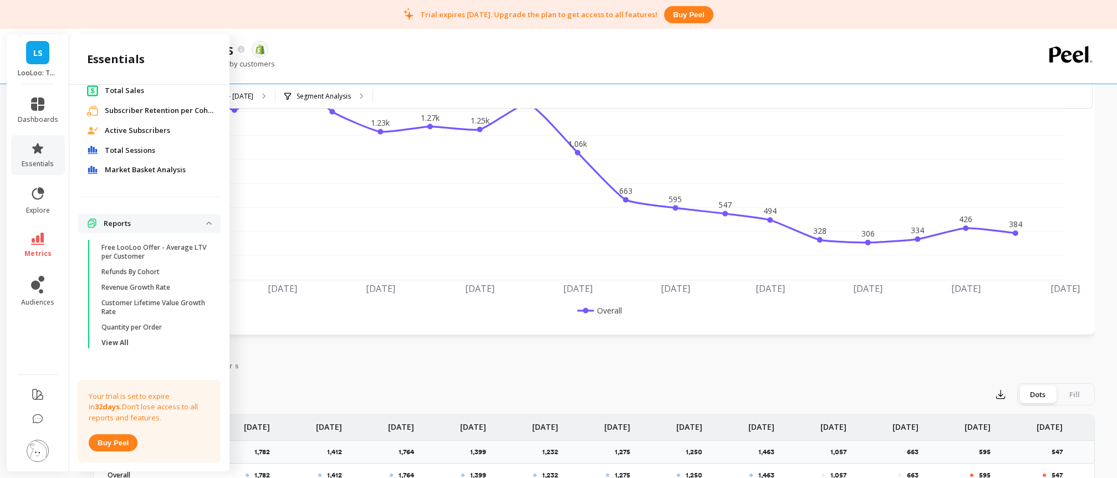
scroll to position [211, 0]
click at [50, 208] on link "explore" at bounding box center [38, 200] width 40 height 29
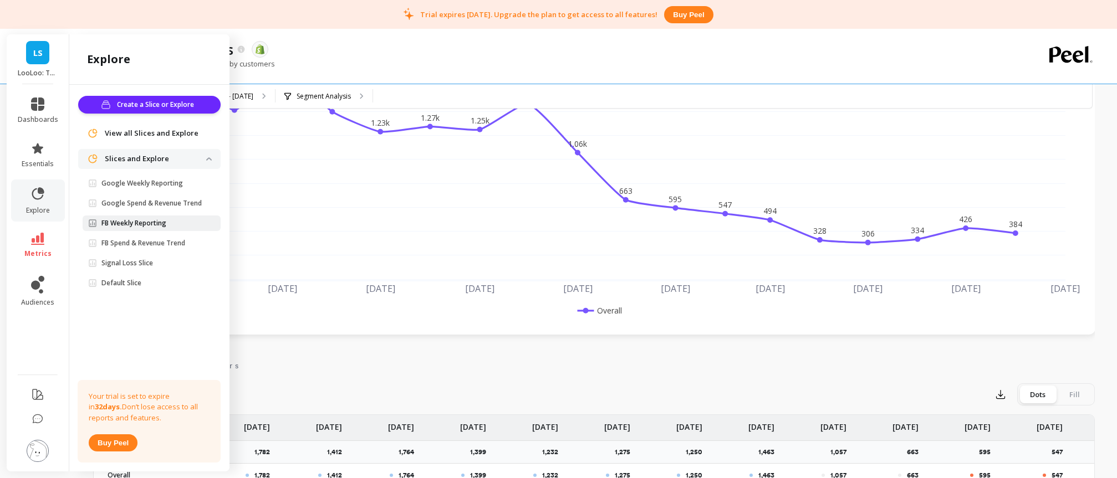
click at [173, 226] on span "FB Weekly Reporting" at bounding box center [147, 223] width 118 height 9
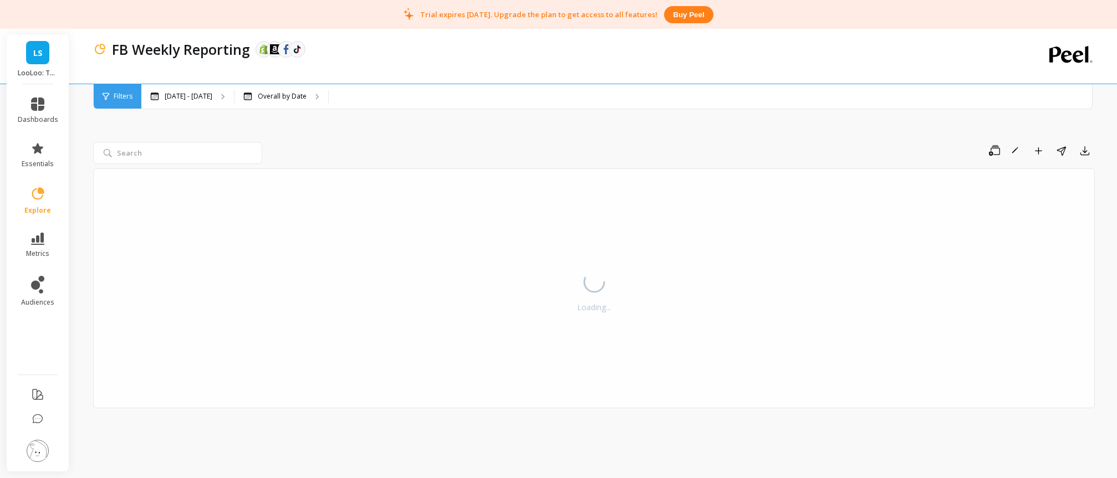
click at [701, 18] on button "Buy peel" at bounding box center [688, 14] width 49 height 17
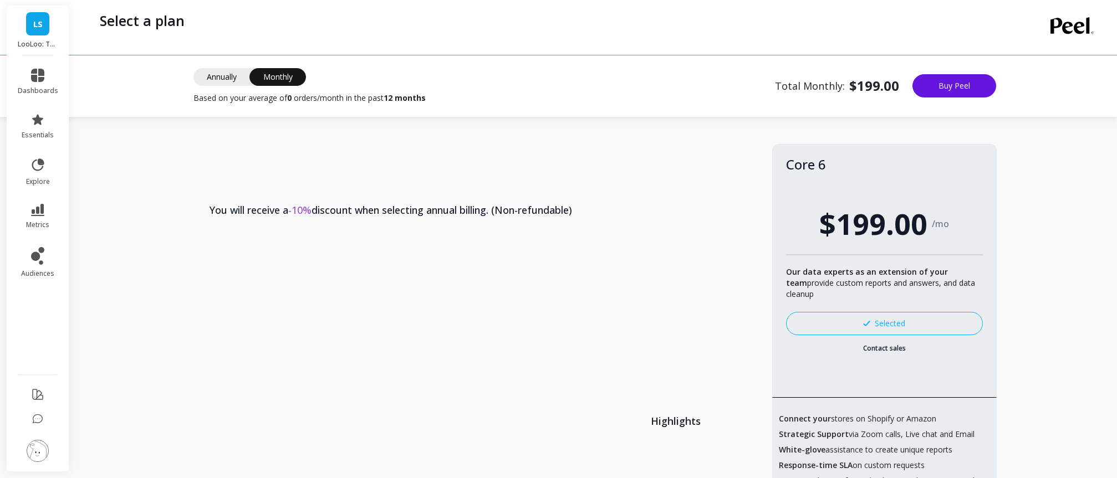
click at [230, 78] on span "Annually" at bounding box center [221, 77] width 57 height 18
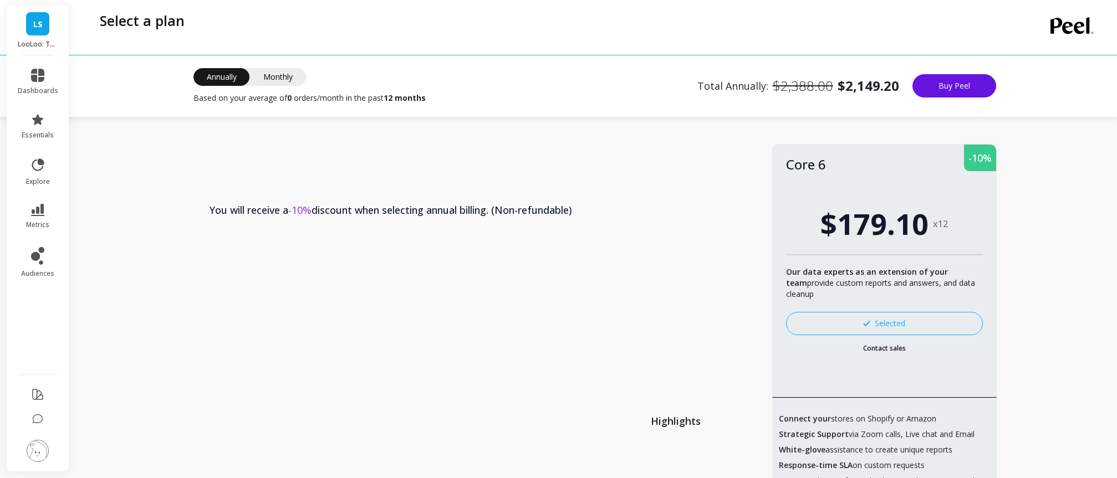
click at [274, 83] on span "Monthly" at bounding box center [278, 77] width 56 height 18
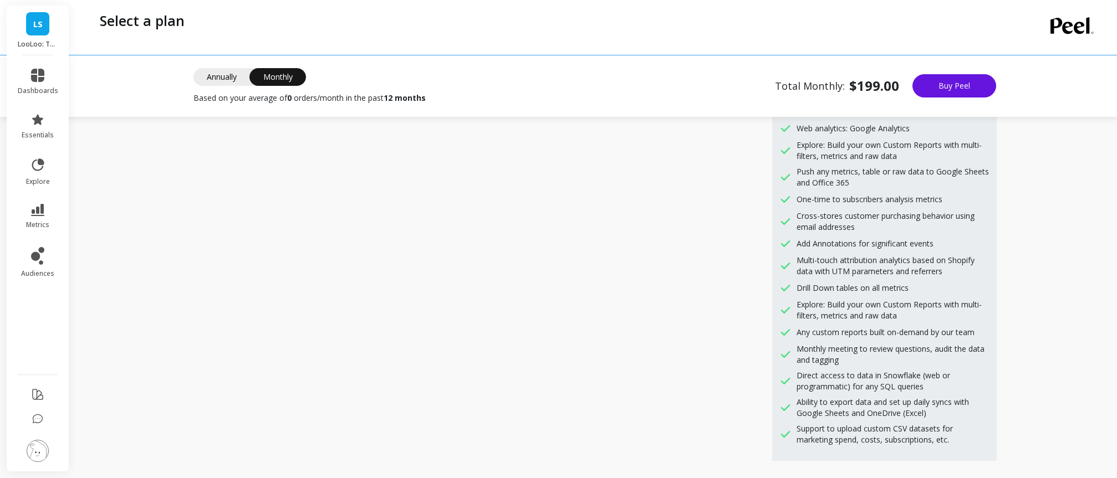
scroll to position [778, 0]
click at [34, 69] on icon at bounding box center [37, 75] width 13 height 13
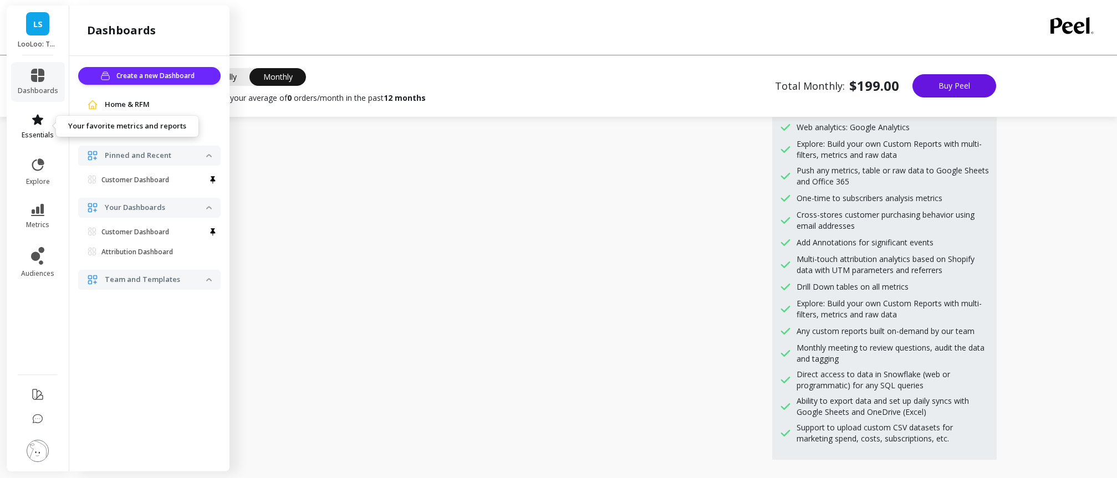
click at [39, 120] on icon at bounding box center [37, 119] width 11 height 11
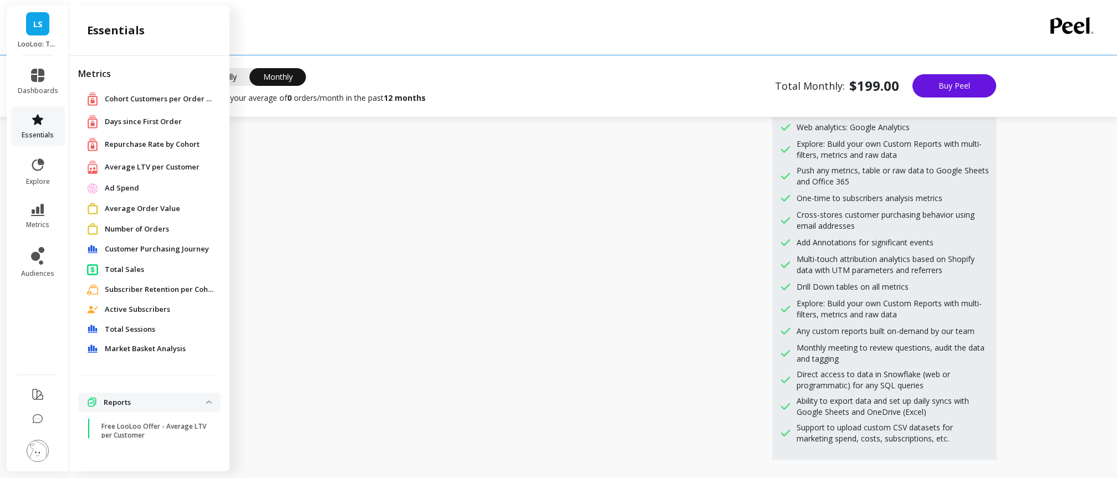
scroll to position [211, 0]
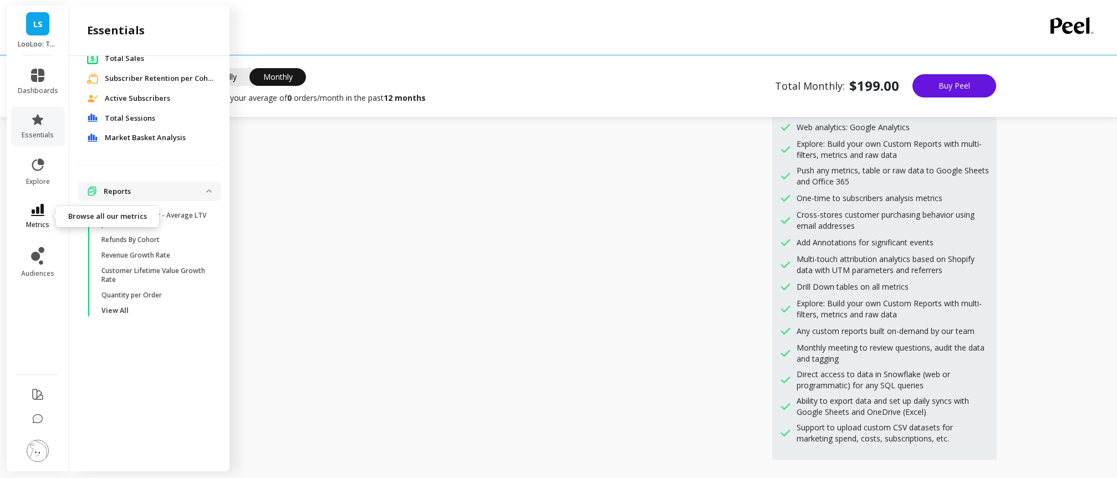
click at [47, 212] on link "metrics" at bounding box center [38, 216] width 40 height 25
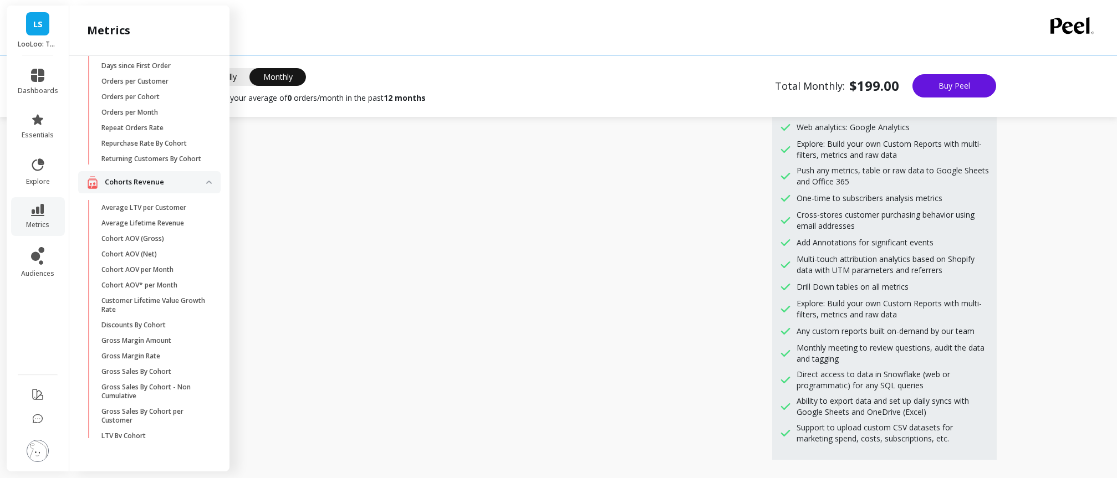
scroll to position [0, 0]
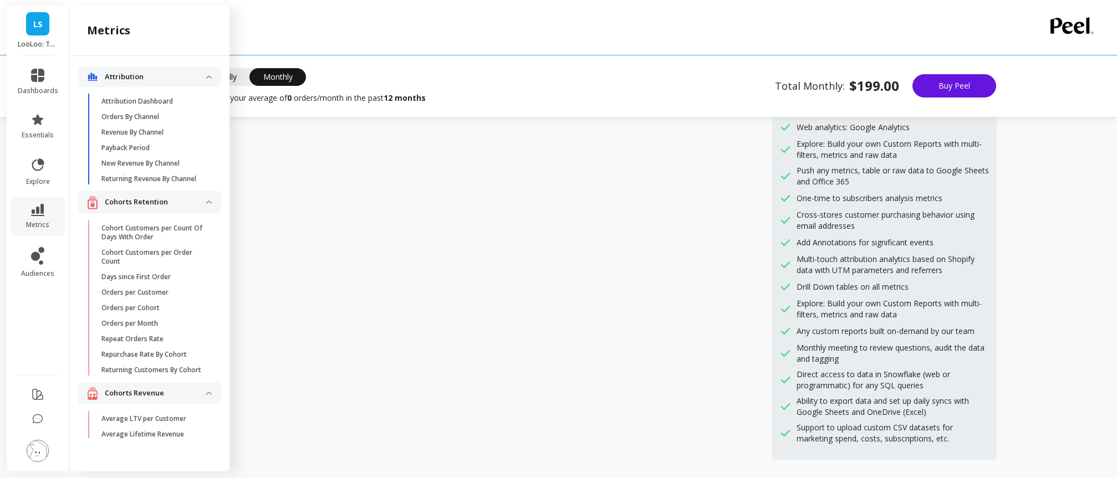
click at [163, 232] on p "Cohort Customers per Count Of Days With Order" at bounding box center [154, 233] width 106 height 18
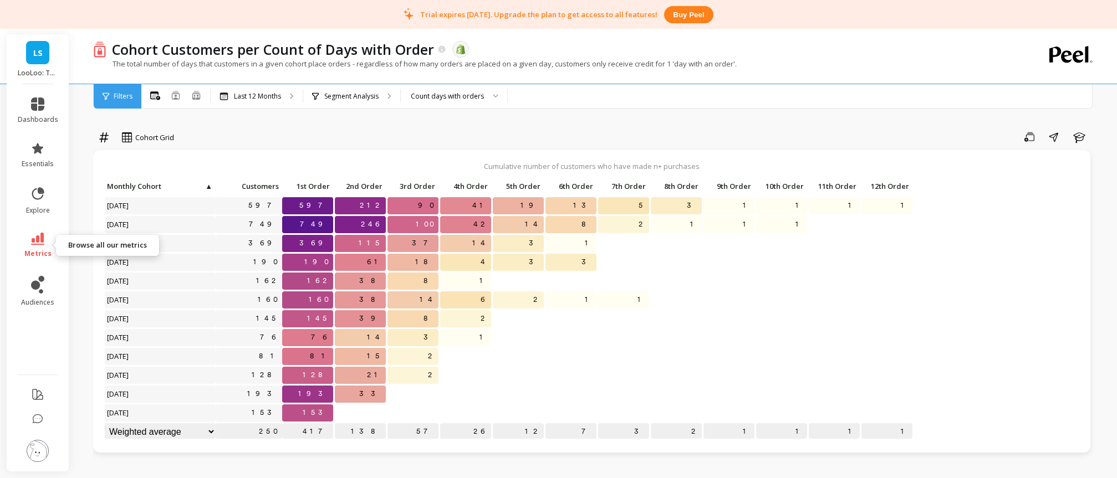
click at [40, 240] on icon at bounding box center [37, 239] width 13 height 12
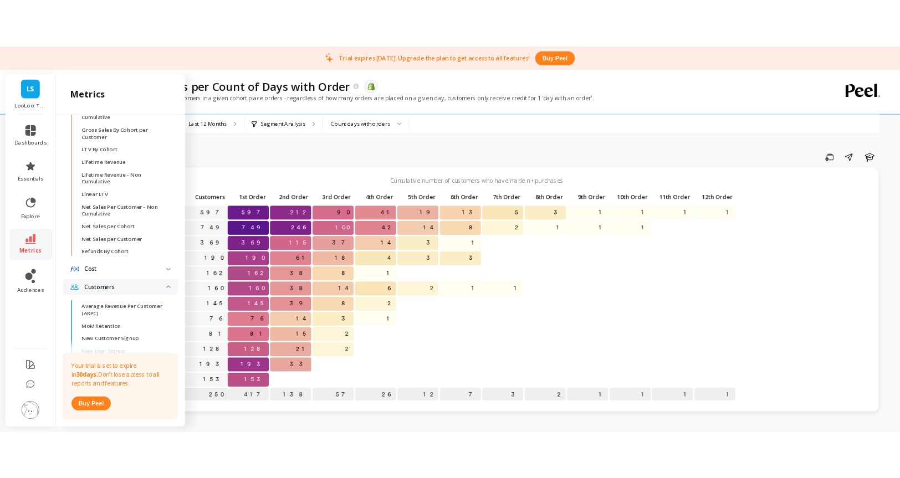
scroll to position [563, 0]
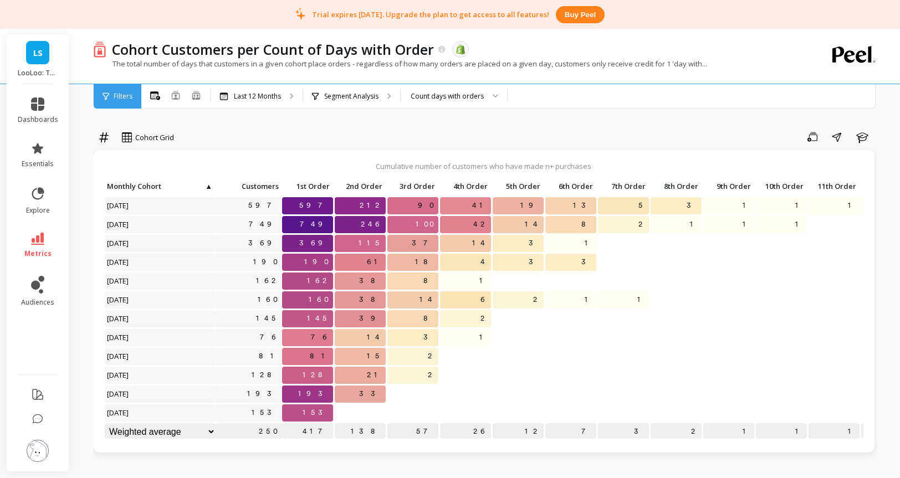
click at [346, 120] on div "Cohort Grid Save Share Learn Cumulative number of customers who have made n+ pu…" at bounding box center [485, 486] width 785 height 885
drag, startPoint x: 45, startPoint y: 235, endPoint x: 52, endPoint y: 234, distance: 7.3
click at [45, 235] on link "metrics" at bounding box center [38, 245] width 40 height 25
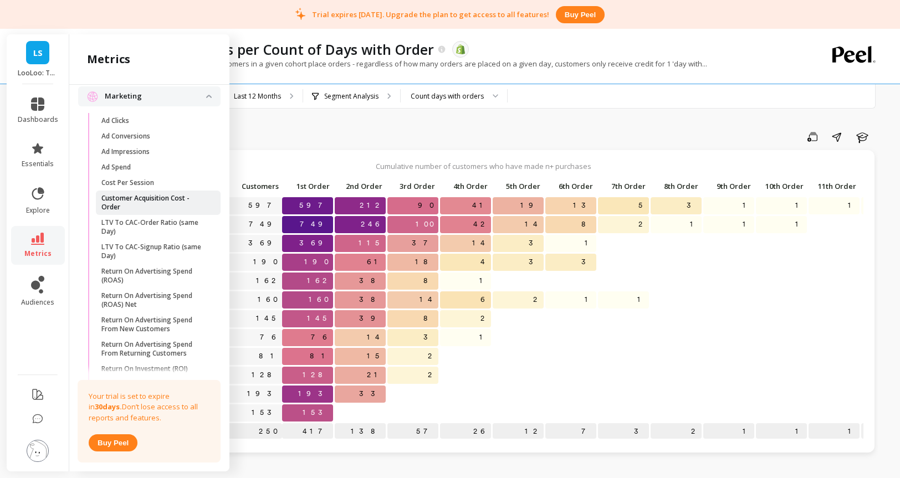
scroll to position [878, 0]
click at [140, 138] on p "Ad Conversions" at bounding box center [125, 134] width 49 height 9
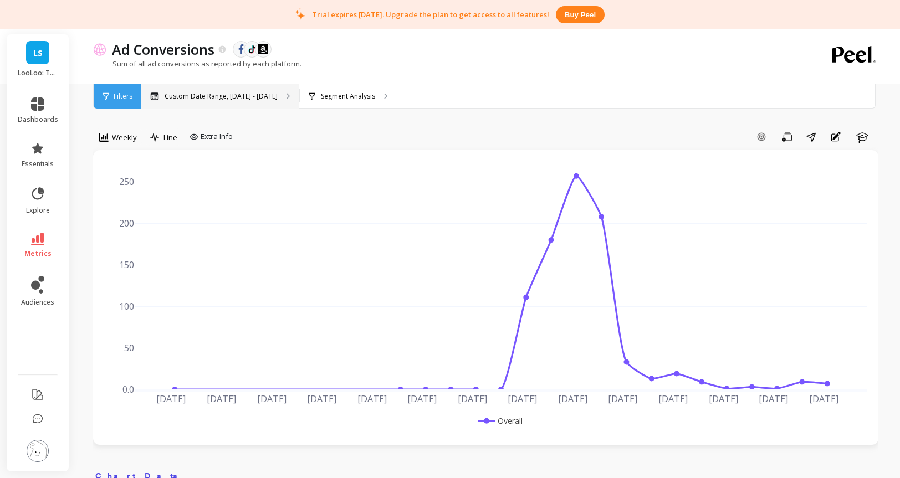
click at [230, 103] on div "Custom Date Range, [DATE] - [DATE]" at bounding box center [220, 96] width 158 height 24
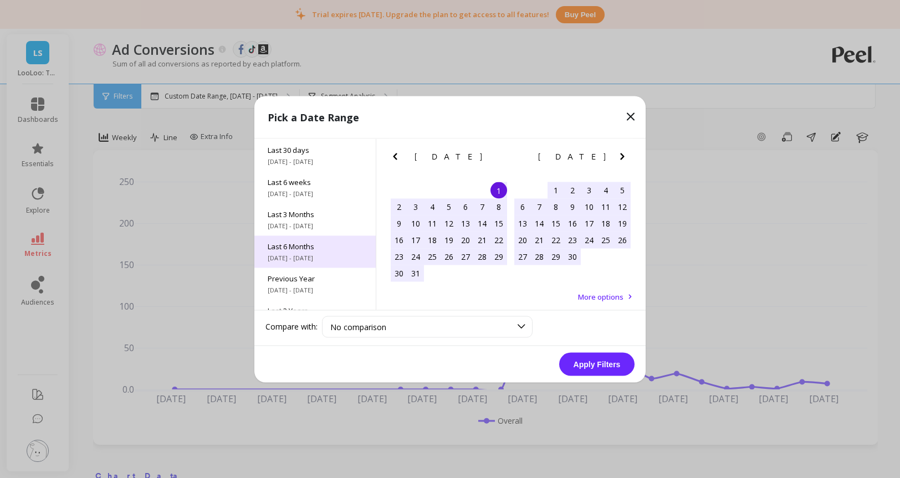
scroll to position [150, 0]
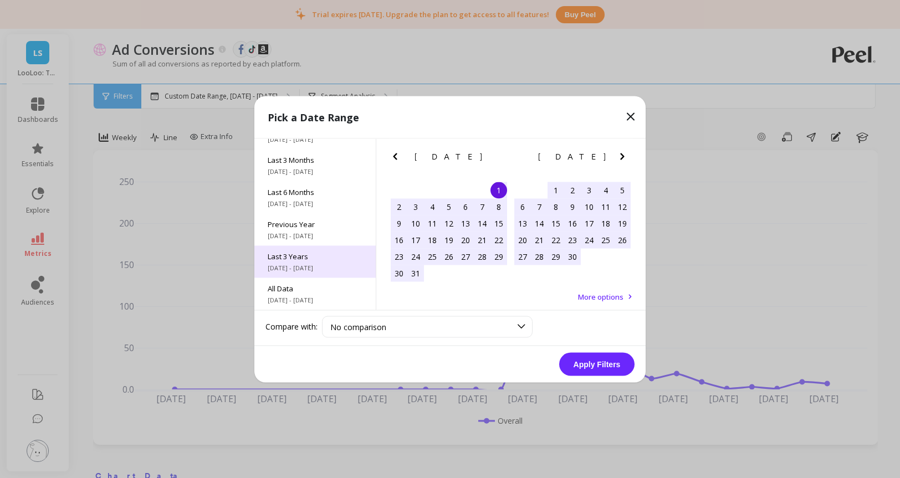
click at [327, 261] on div "Last 3 Years 9/1/2022 - 8/31/2025" at bounding box center [314, 261] width 121 height 32
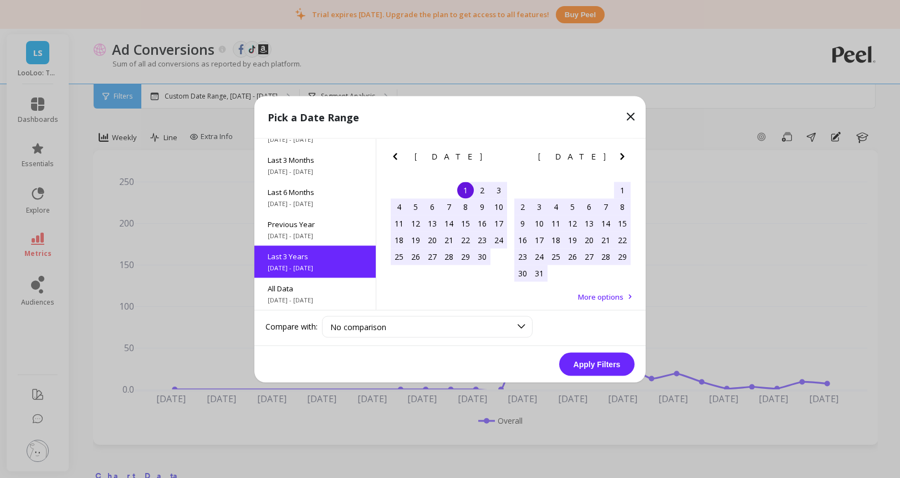
scroll to position [1, 0]
click at [580, 355] on button "Apply Filters" at bounding box center [596, 363] width 75 height 23
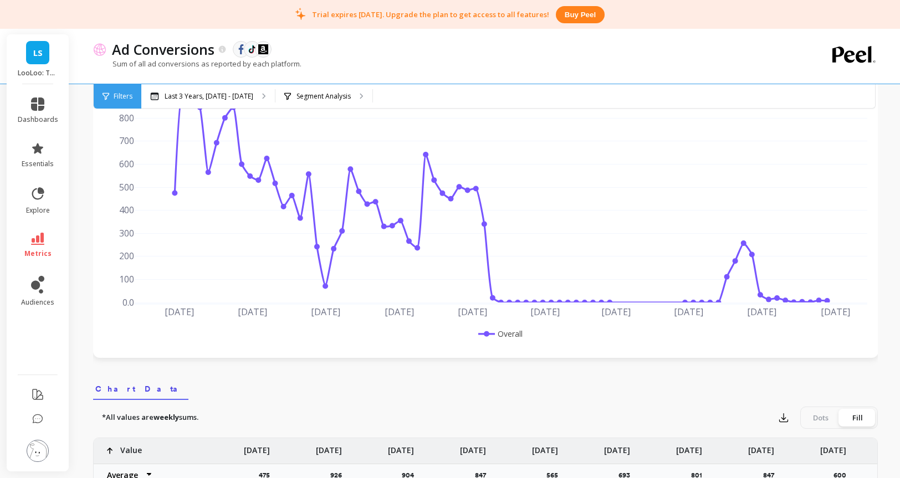
scroll to position [81, 0]
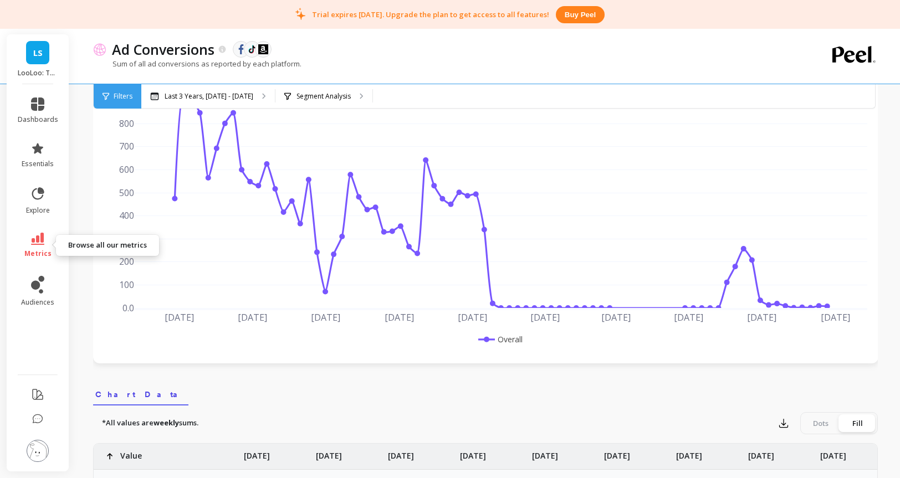
click at [41, 244] on icon at bounding box center [37, 239] width 13 height 12
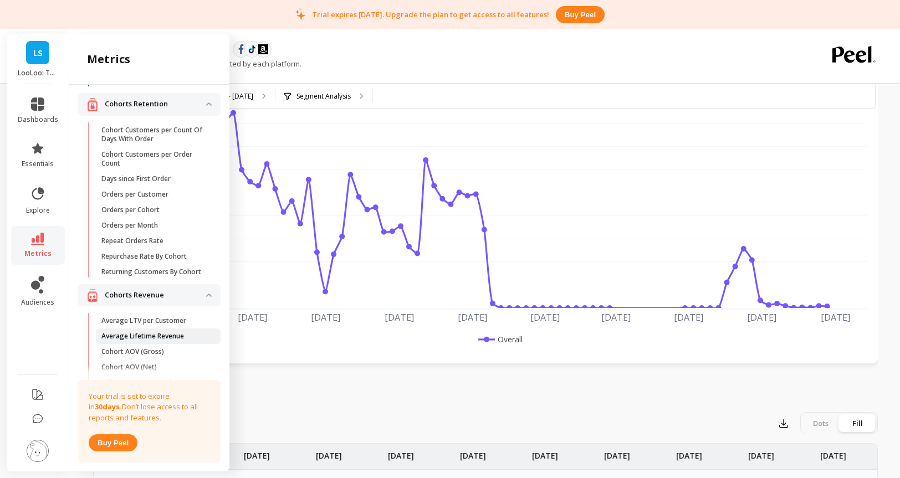
scroll to position [123, 0]
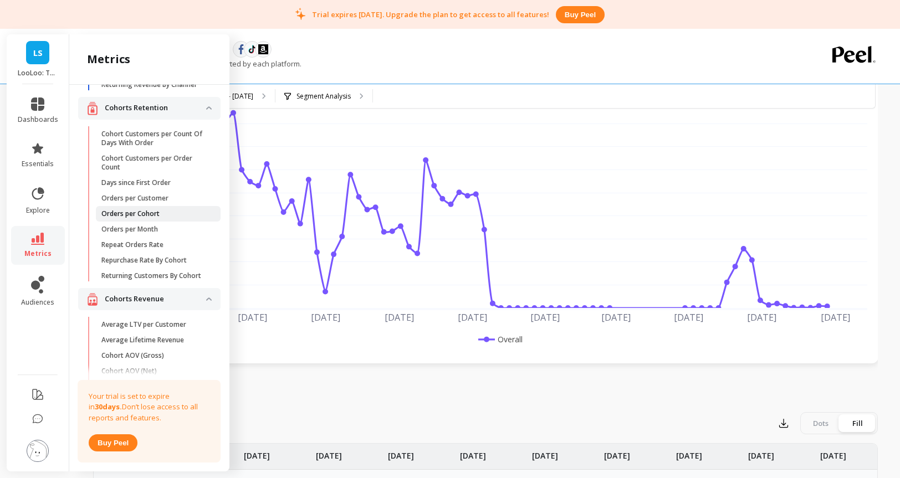
click at [172, 212] on span "Orders per Cohort" at bounding box center [154, 213] width 106 height 9
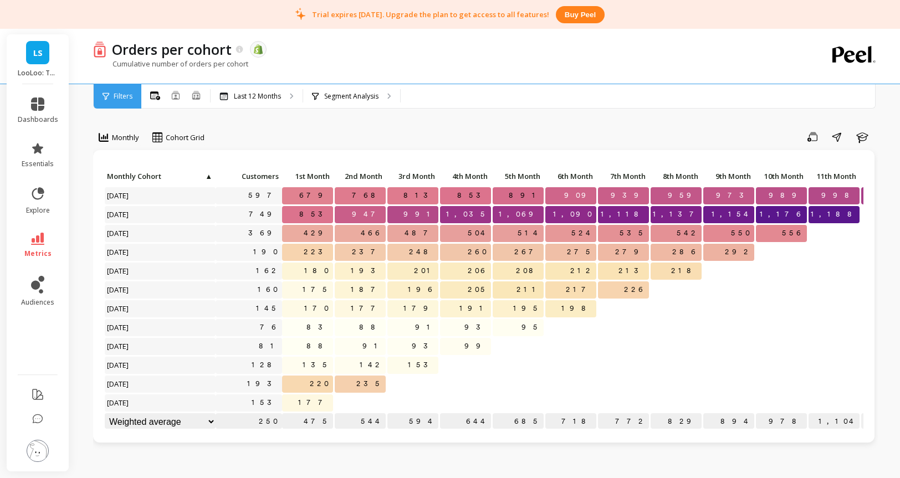
click at [50, 250] on link "metrics" at bounding box center [38, 245] width 40 height 25
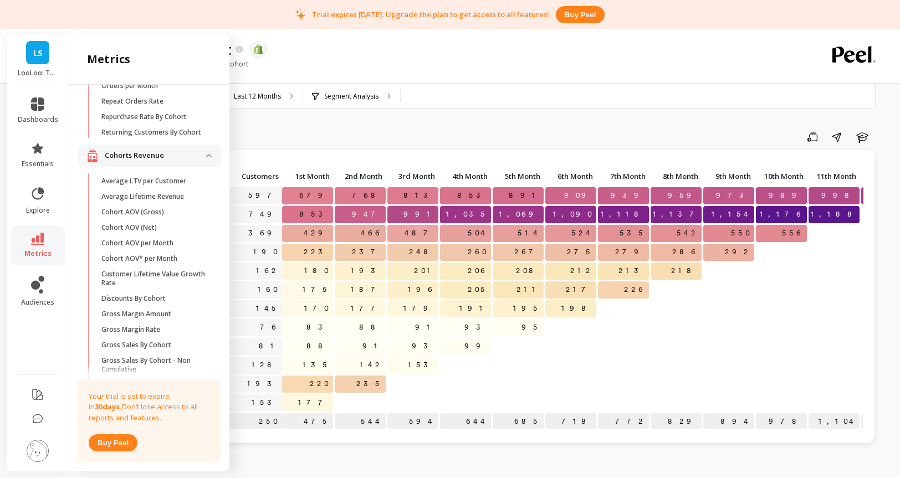
scroll to position [271, 0]
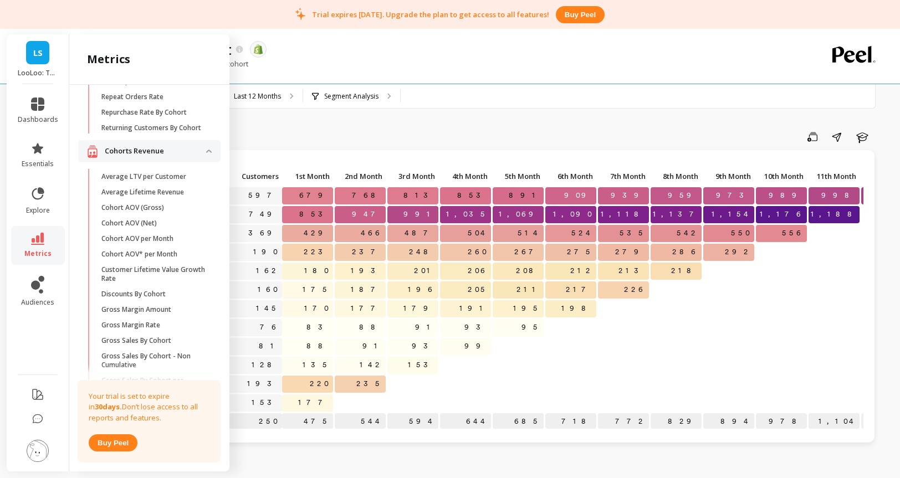
click at [33, 59] on link "LS" at bounding box center [37, 52] width 23 height 23
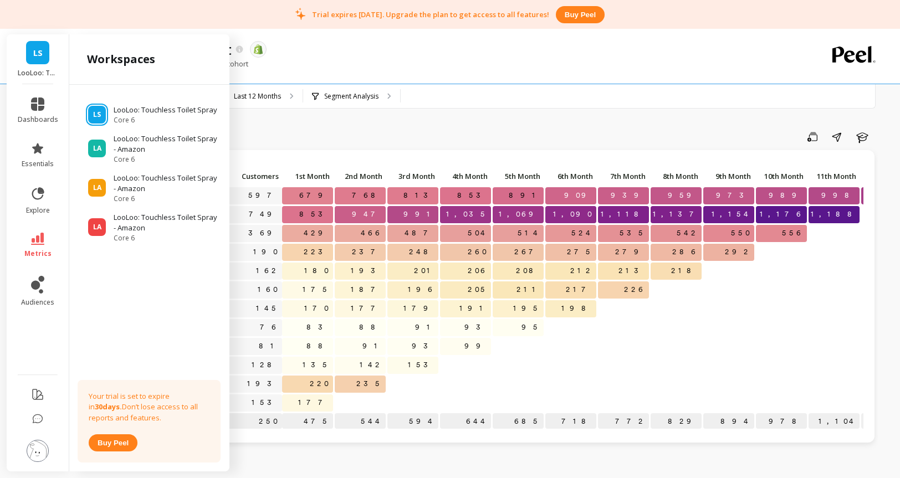
scroll to position [0, 0]
click at [43, 62] on link "LS" at bounding box center [37, 52] width 23 height 23
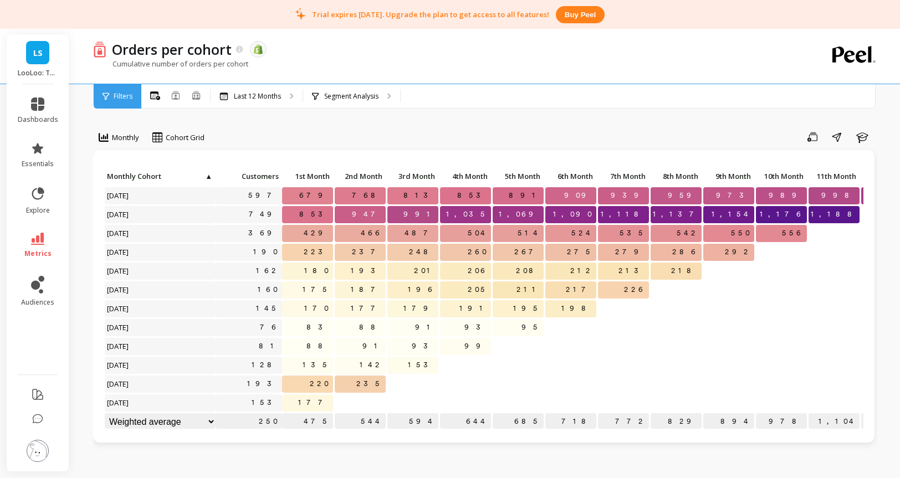
drag, startPoint x: 46, startPoint y: 247, endPoint x: 54, endPoint y: 247, distance: 7.8
click at [46, 247] on link "metrics" at bounding box center [38, 245] width 40 height 25
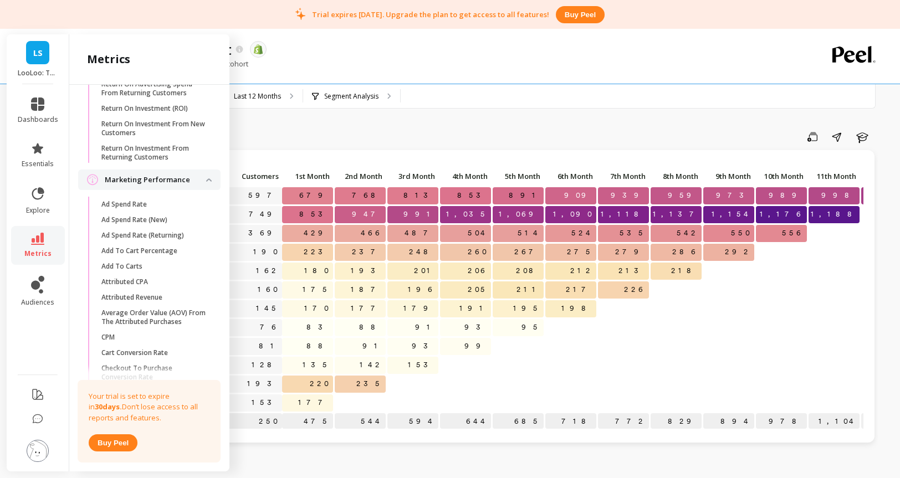
scroll to position [1141, 0]
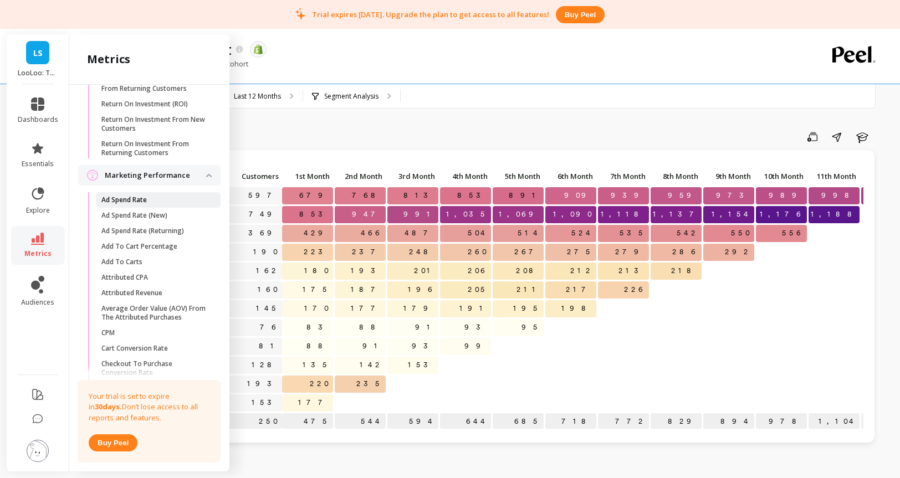
click at [156, 204] on span "Ad Spend Rate" at bounding box center [154, 200] width 106 height 9
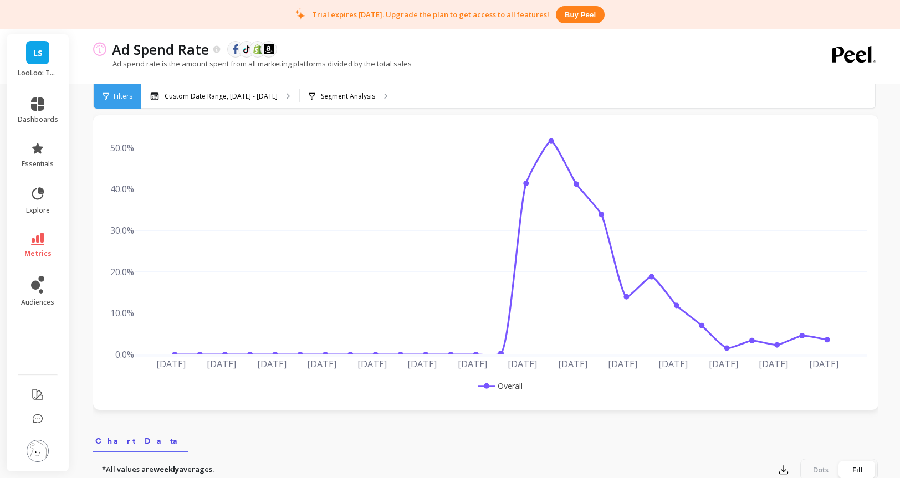
scroll to position [30, 0]
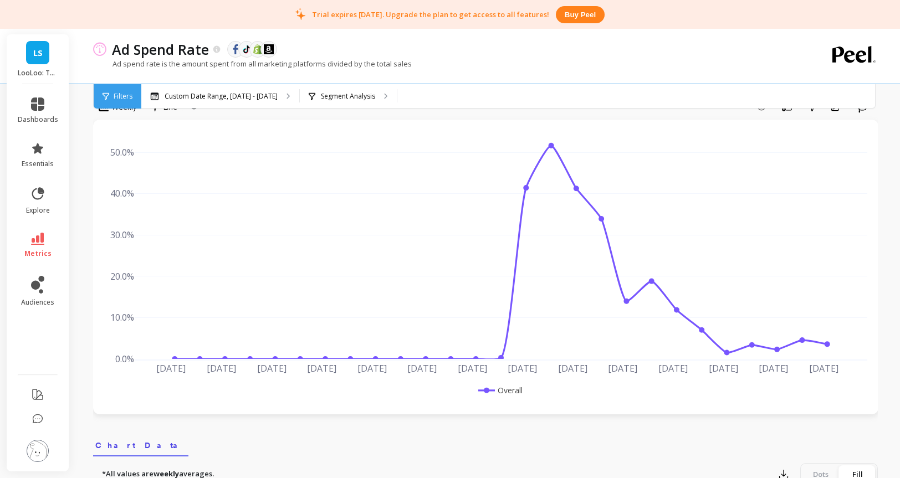
click at [44, 231] on li "metrics" at bounding box center [38, 245] width 54 height 39
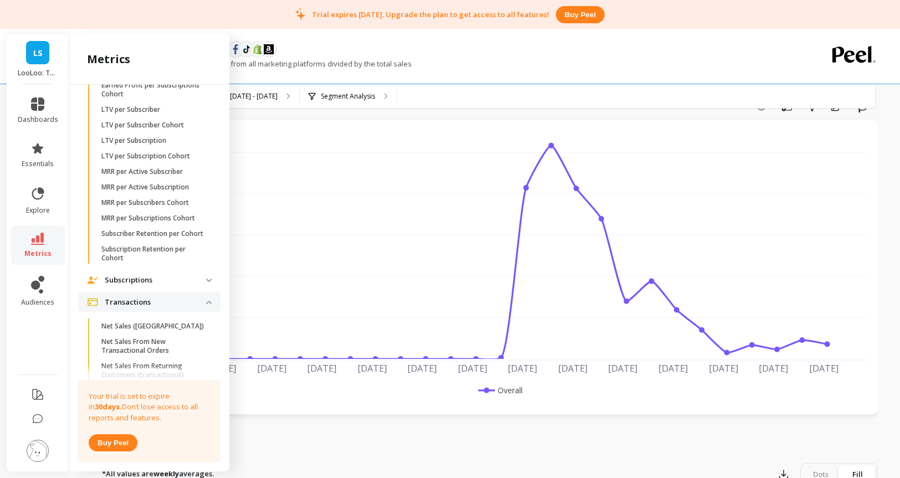
scroll to position [2560, 0]
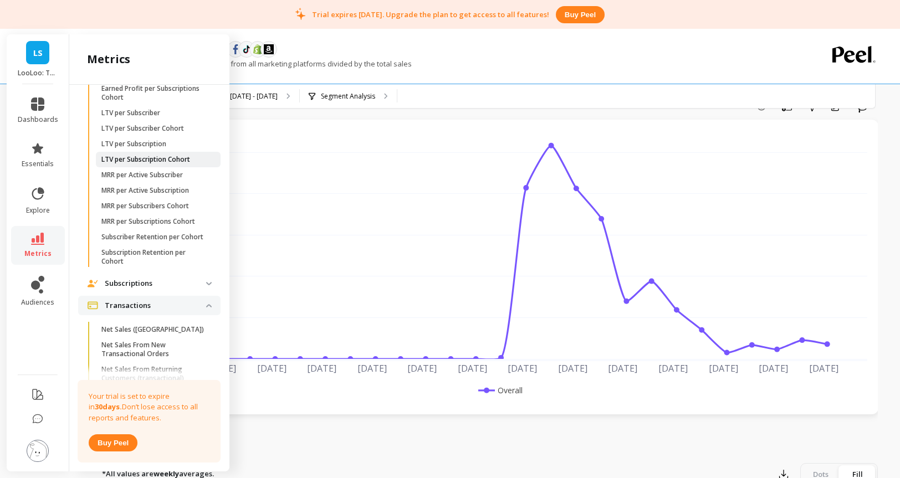
click at [167, 162] on link "LTV per Subscription Cohort" at bounding box center [158, 160] width 125 height 16
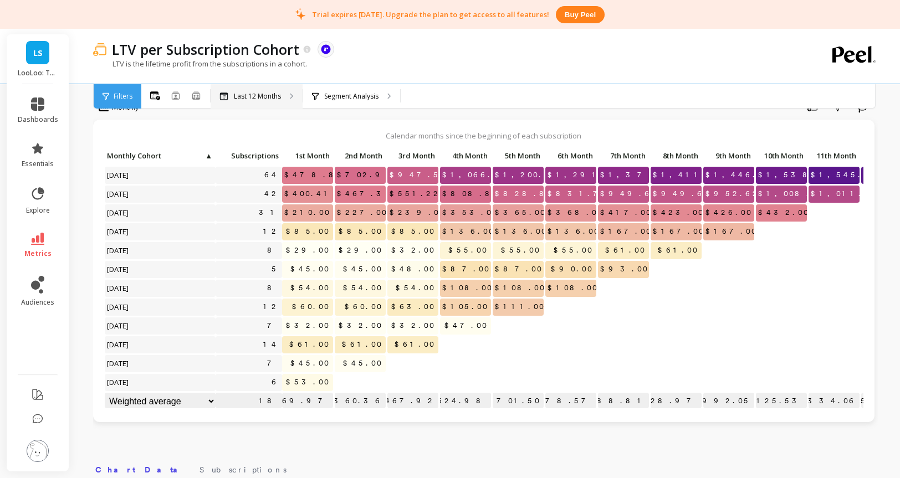
click at [263, 99] on p "Last 12 Months" at bounding box center [257, 96] width 47 height 9
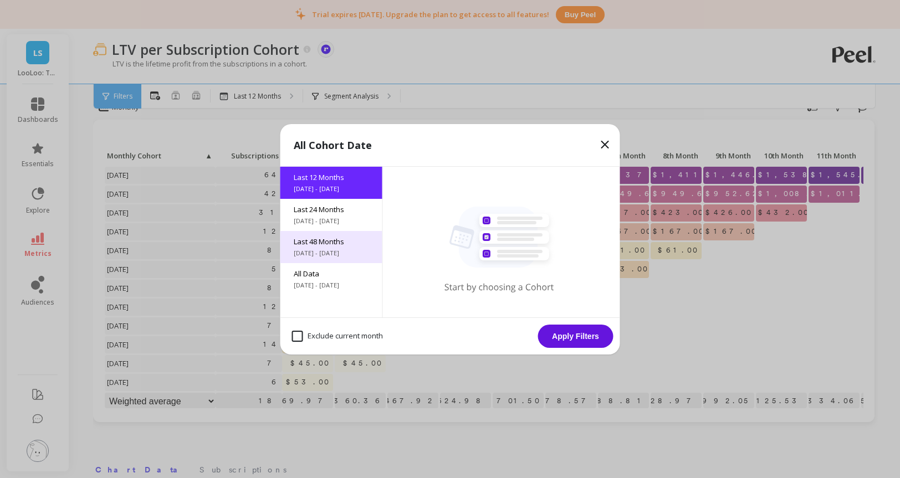
click at [334, 249] on span "[DATE] - [DATE]" at bounding box center [331, 253] width 75 height 9
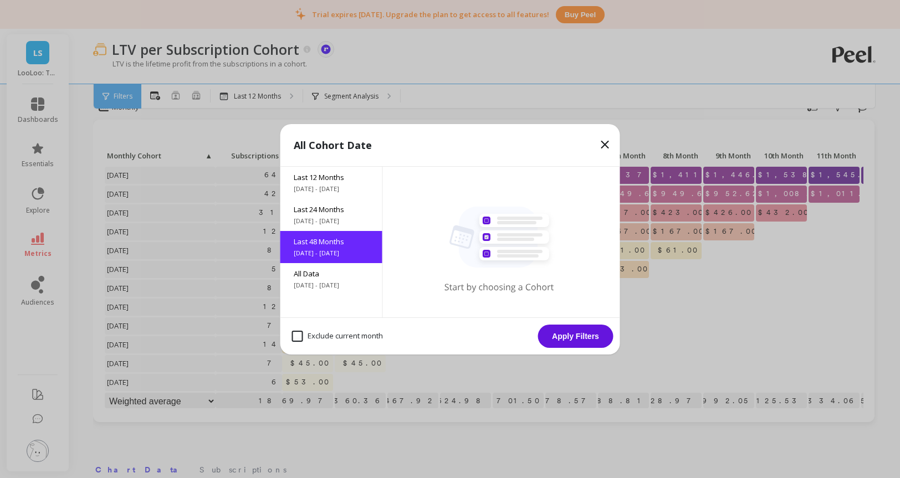
click at [549, 335] on button "Apply Filters" at bounding box center [575, 336] width 75 height 23
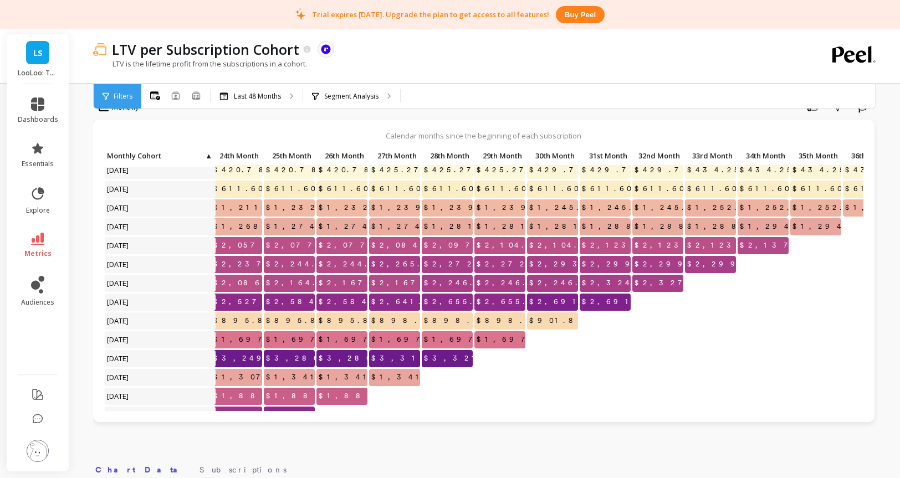
scroll to position [79, 1282]
